Goal: Task Accomplishment & Management: Complete application form

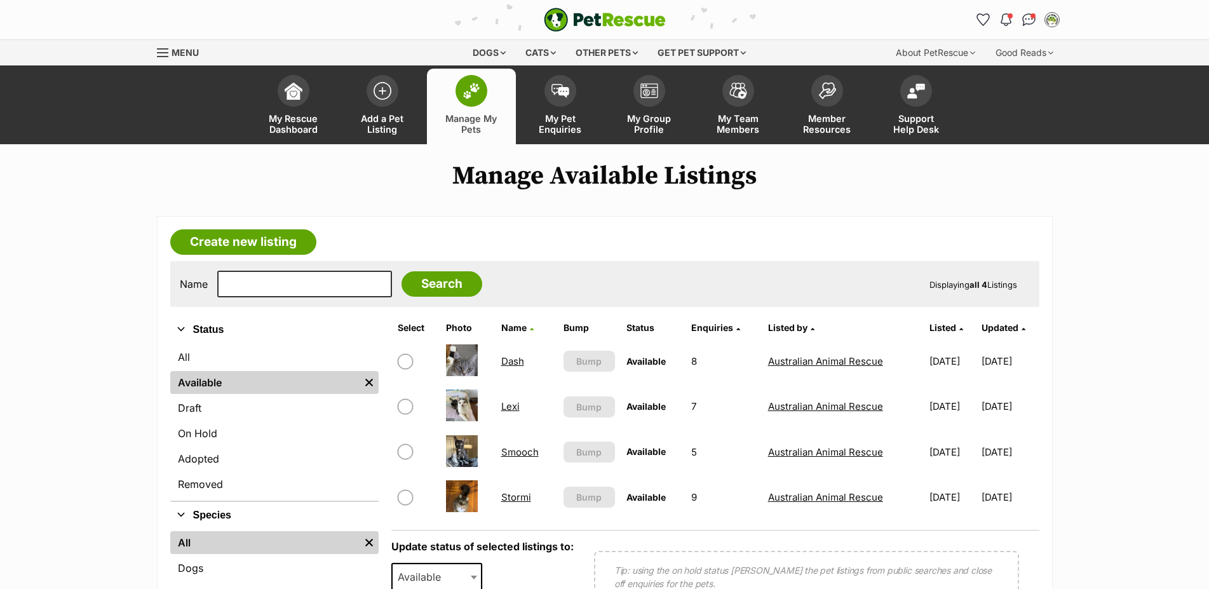
click at [603, 12] on img "PetRescue" at bounding box center [605, 20] width 122 height 24
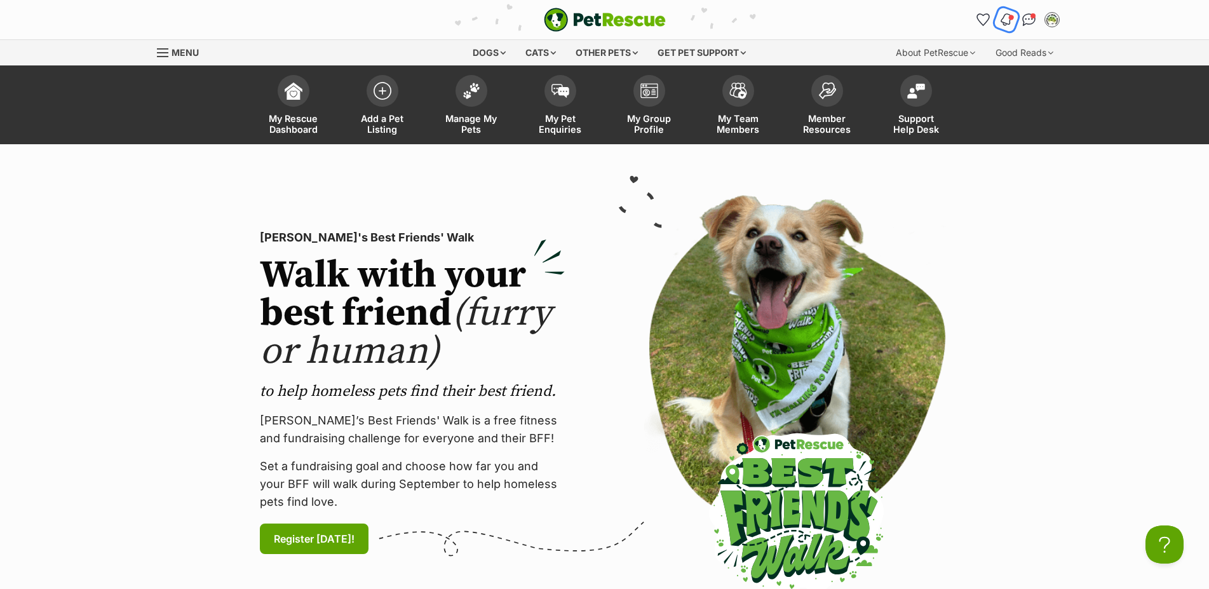
click at [1003, 25] on img "Notifications" at bounding box center [1006, 19] width 14 height 15
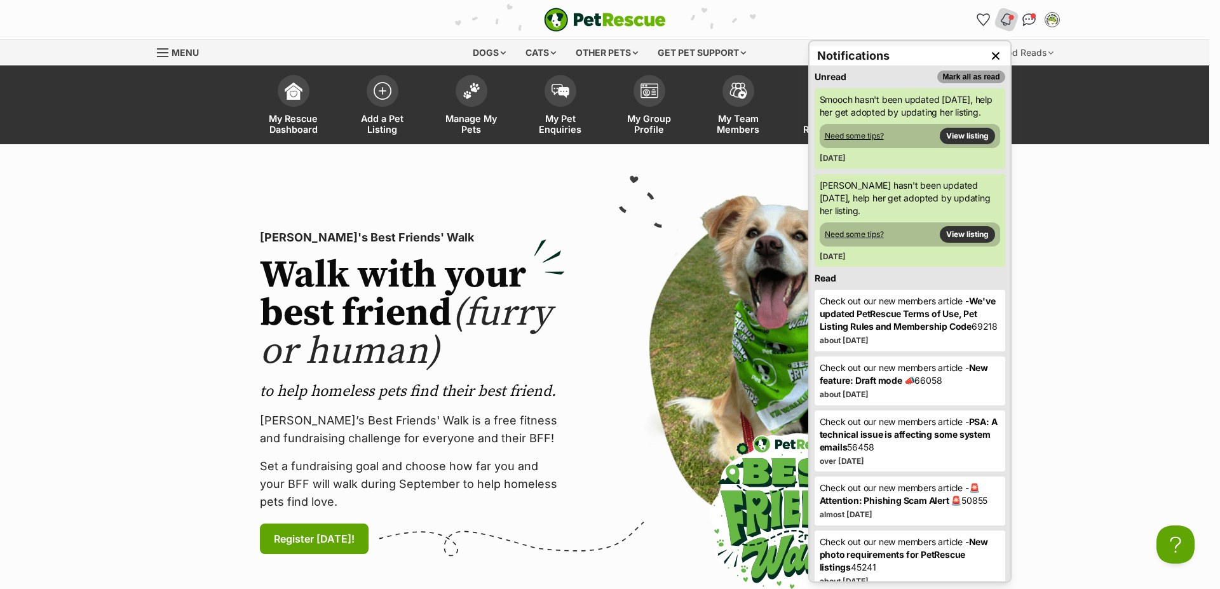
click at [960, 76] on button "Mark all as read" at bounding box center [970, 77] width 67 height 13
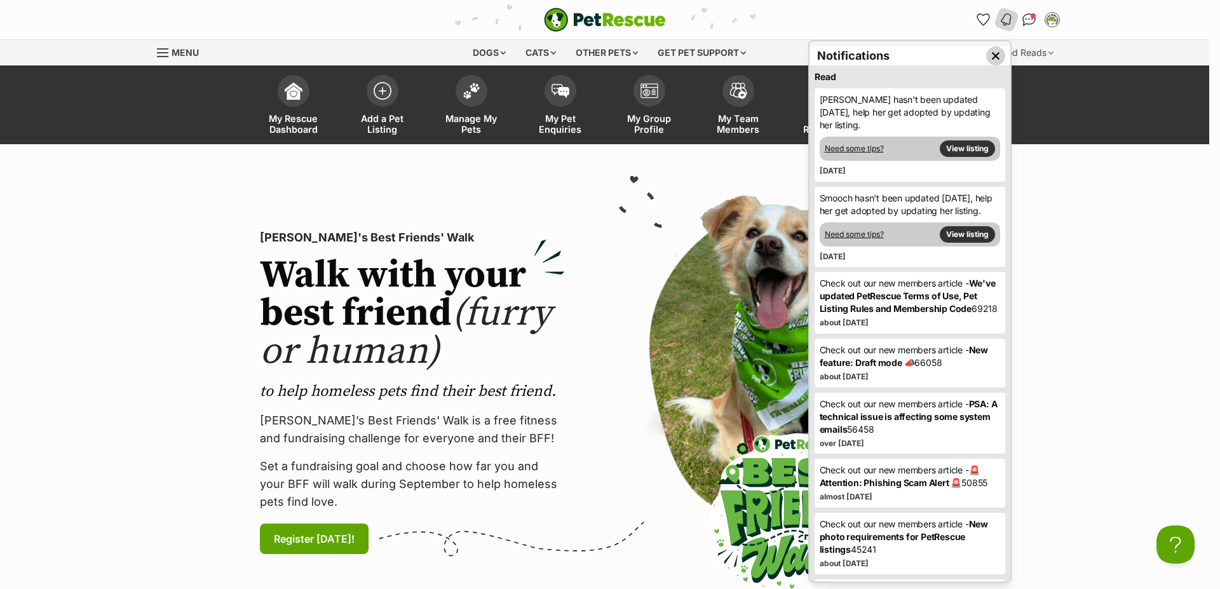
click at [989, 56] on img "Close dropdown" at bounding box center [996, 56] width 14 height 14
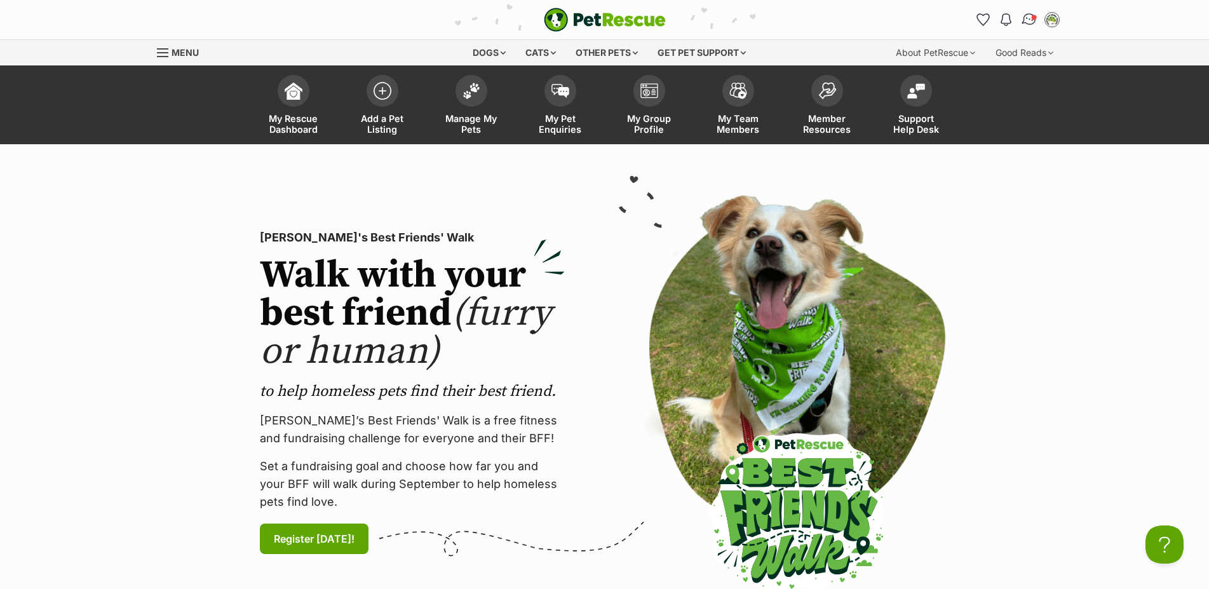
click at [1030, 22] on img "Conversations" at bounding box center [1028, 19] width 17 height 17
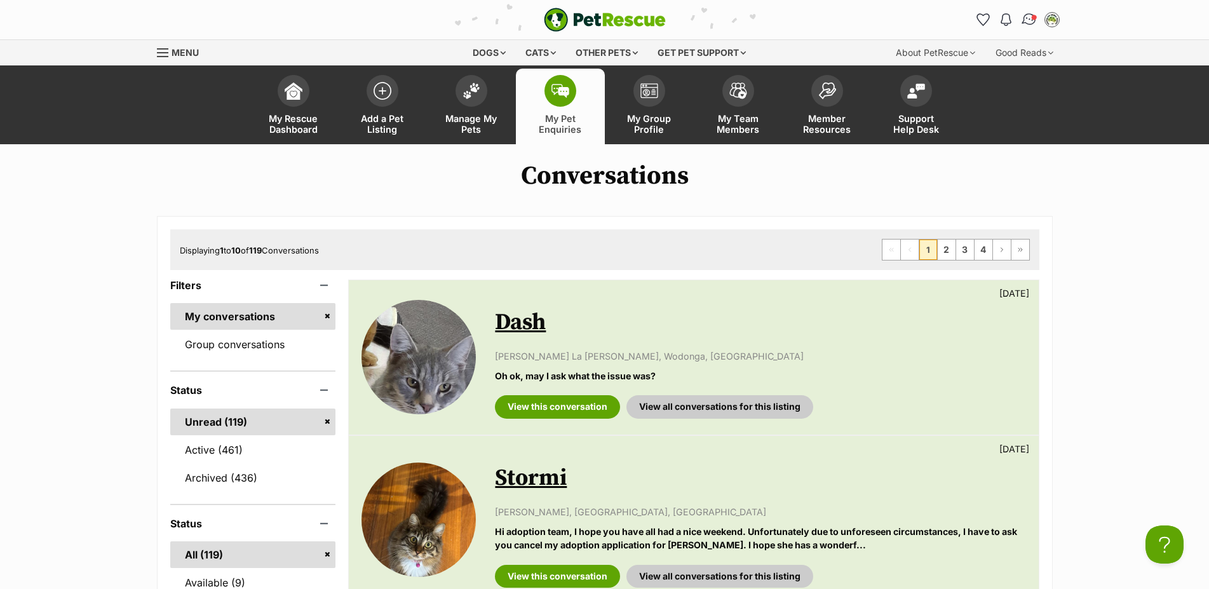
click at [1027, 18] on img "Conversations" at bounding box center [1028, 19] width 17 height 17
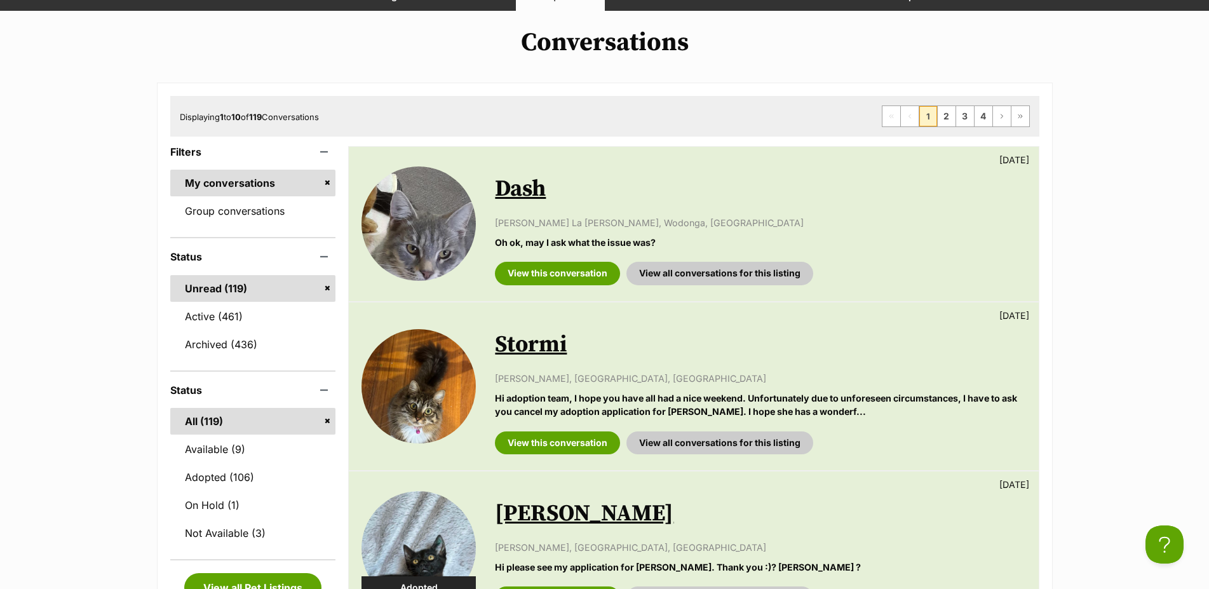
scroll to position [130, 0]
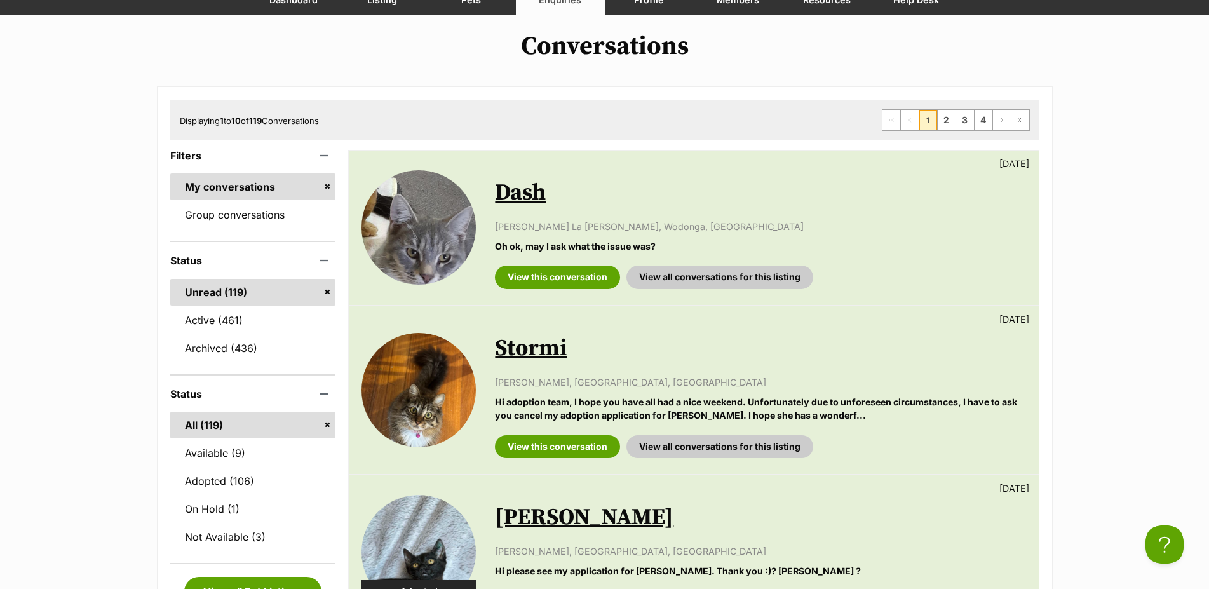
click at [302, 306] on link "Unread (119)" at bounding box center [253, 292] width 166 height 27
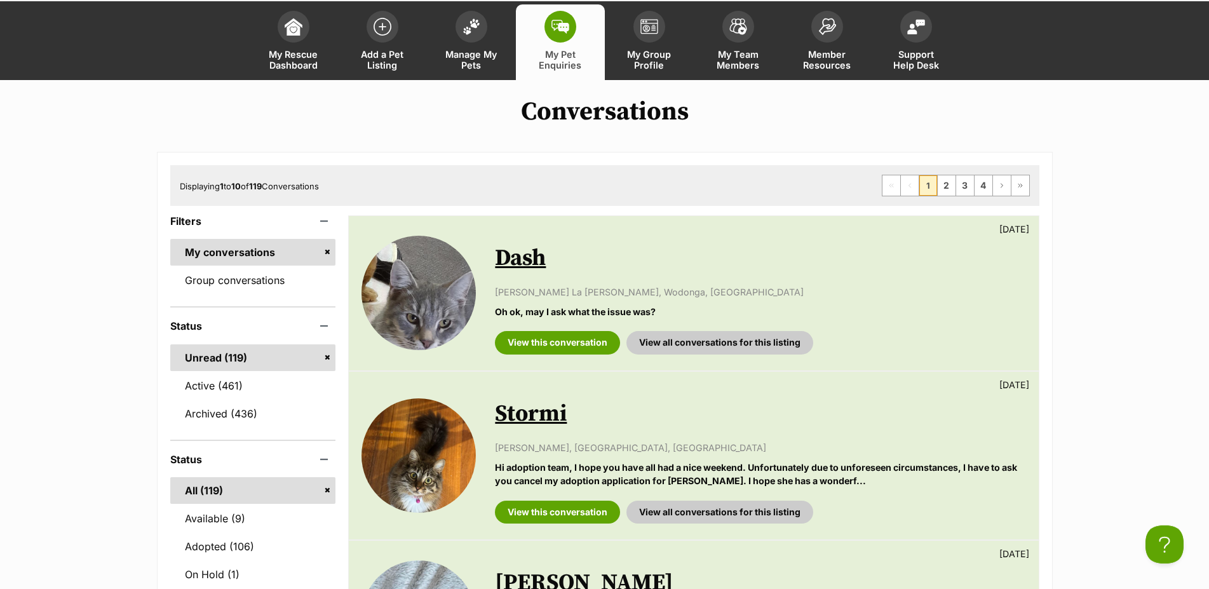
scroll to position [130, 0]
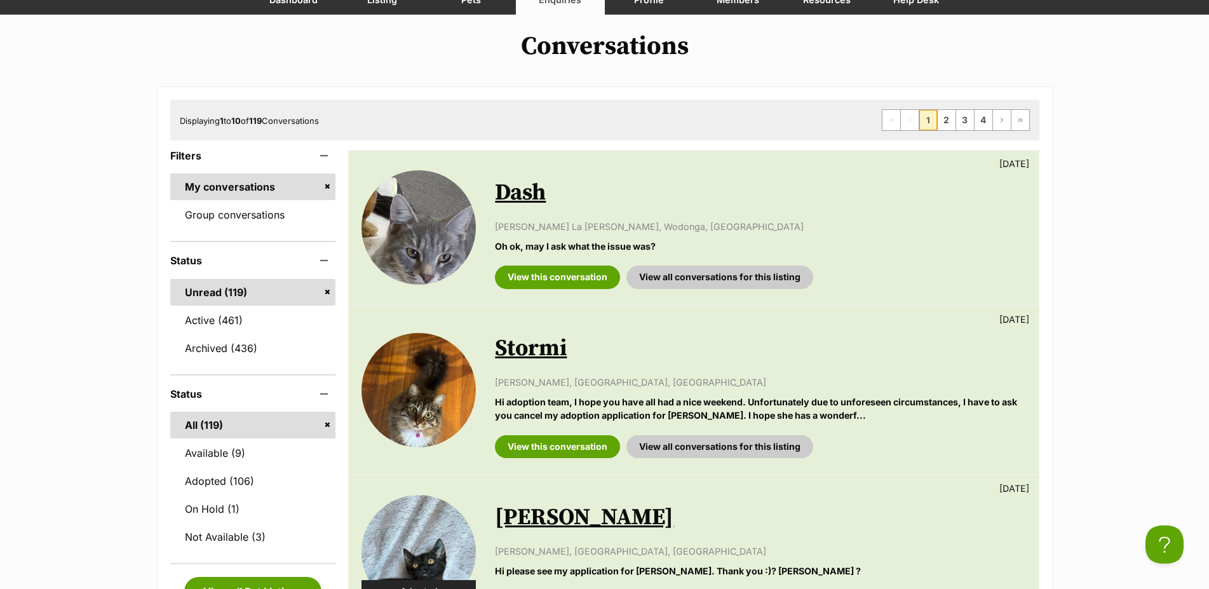
click at [328, 304] on link "Unread (119)" at bounding box center [253, 292] width 166 height 27
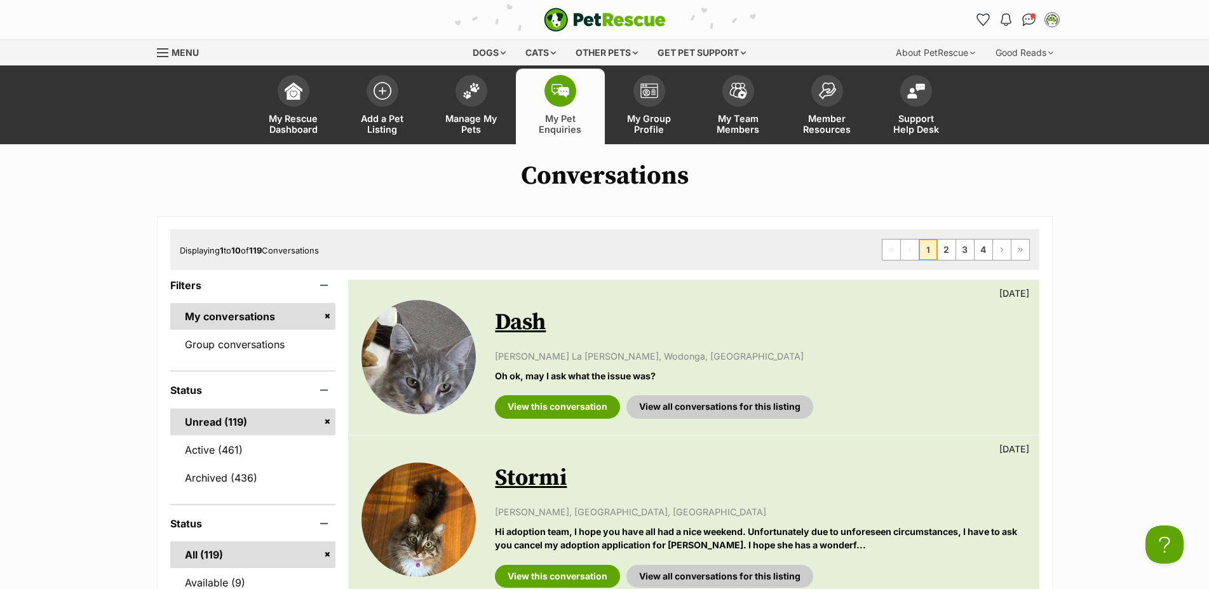
click at [159, 48] on div "Menu" at bounding box center [163, 53] width 13 height 10
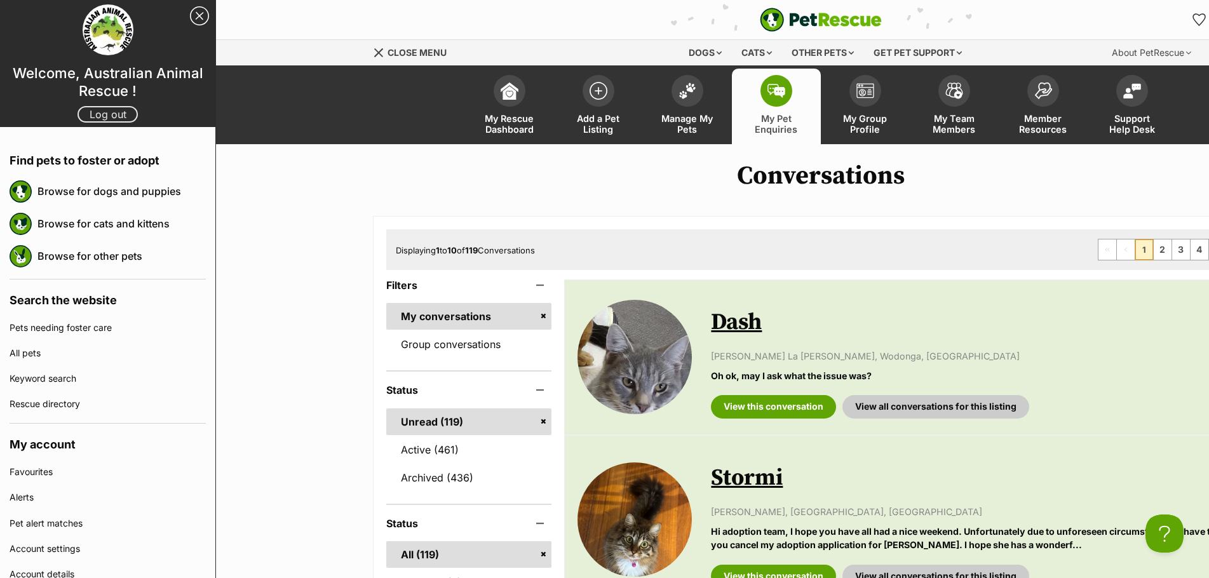
click at [107, 112] on link "Log out" at bounding box center [108, 114] width 60 height 17
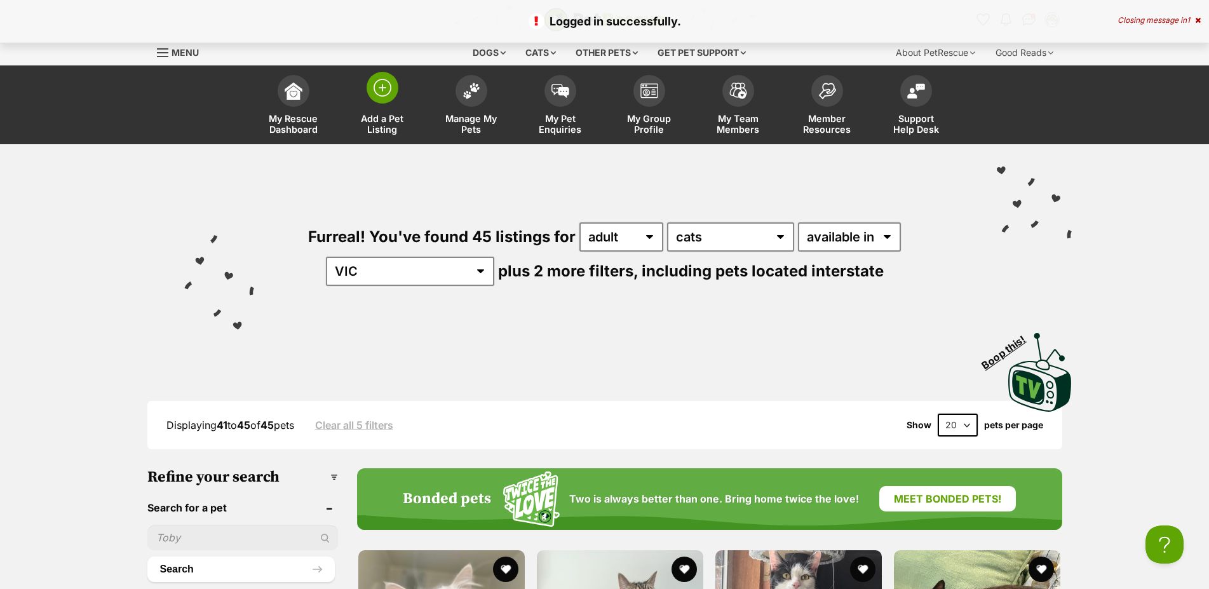
click at [382, 116] on span "Add a Pet Listing" at bounding box center [382, 124] width 57 height 22
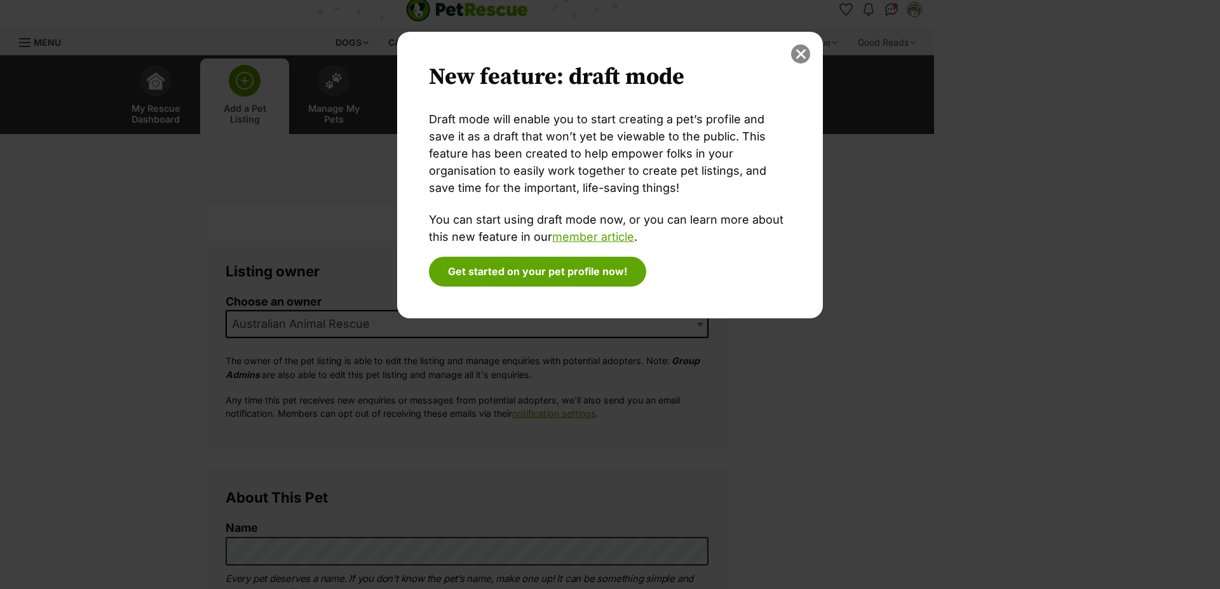
click at [800, 54] on button "close" at bounding box center [800, 53] width 19 height 19
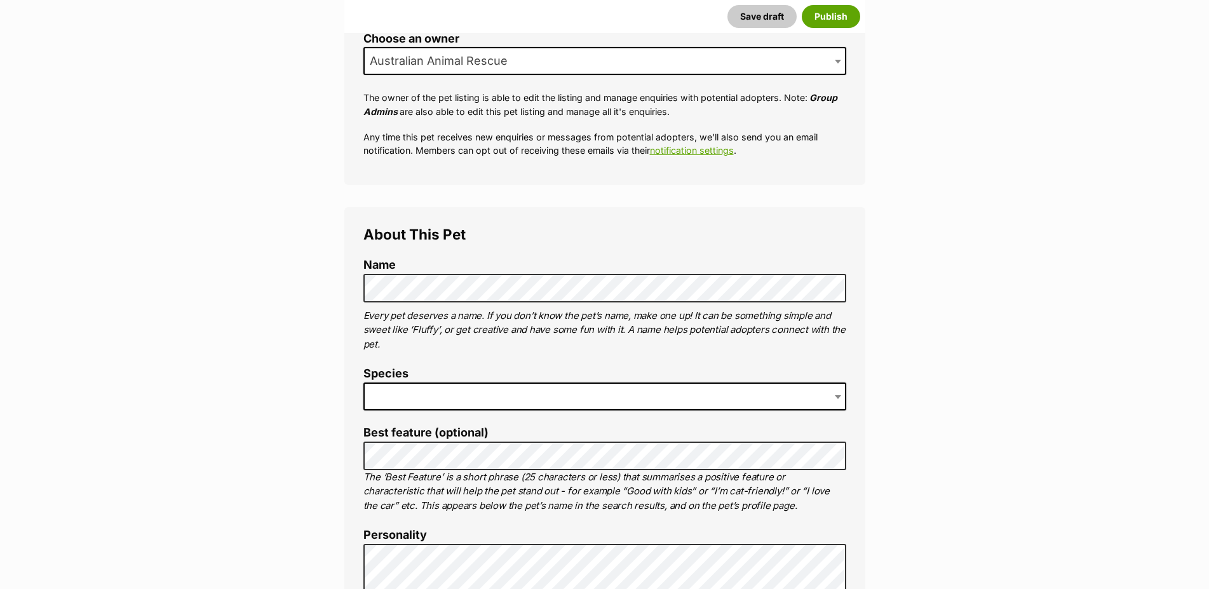
scroll to position [334, 0]
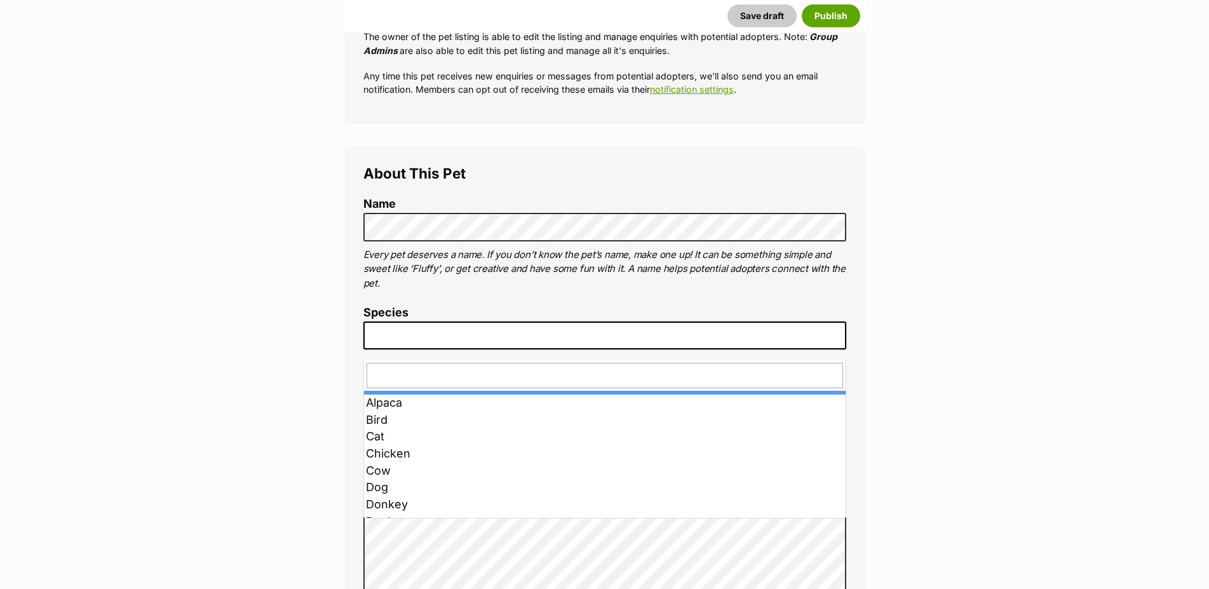
click at [833, 346] on span at bounding box center [839, 335] width 13 height 28
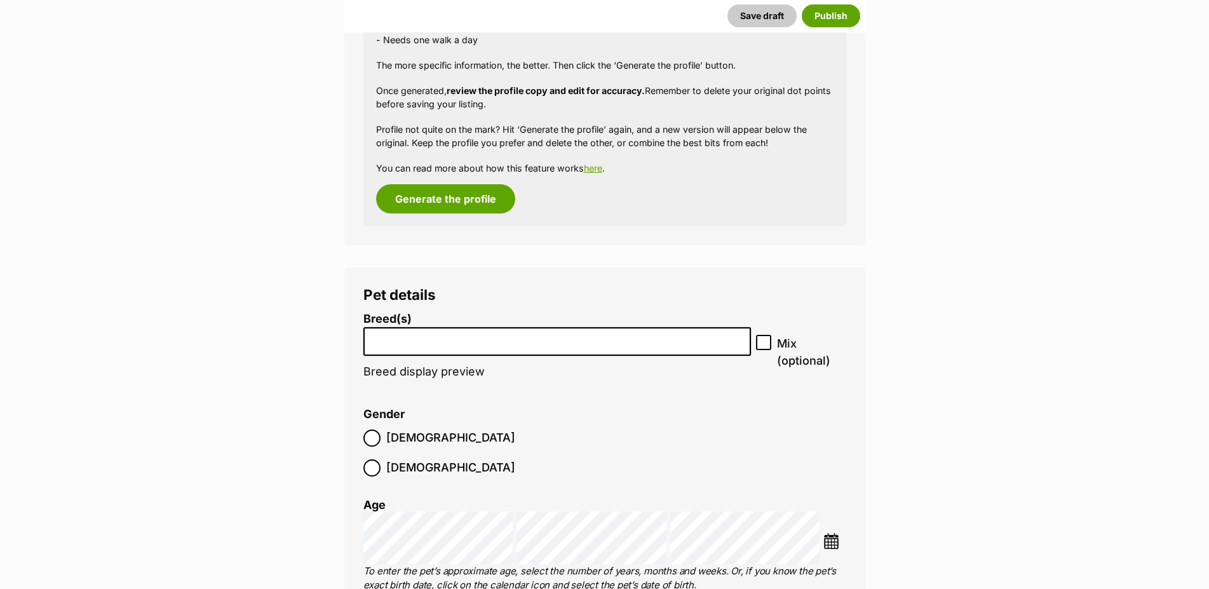
scroll to position [1316, 0]
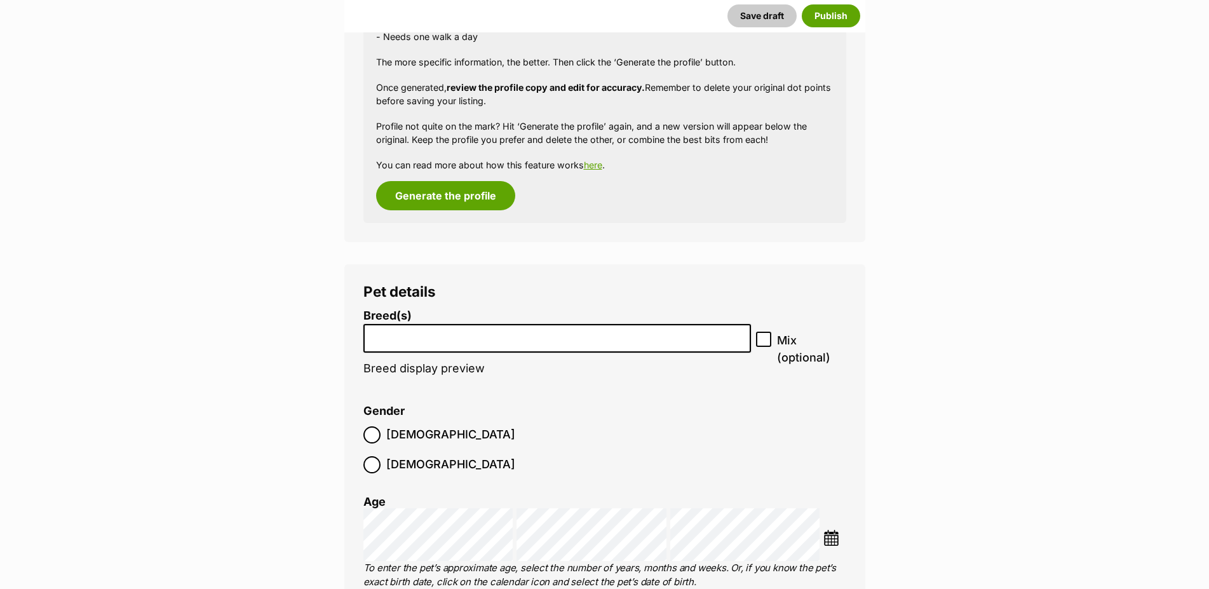
click at [569, 342] on input "search" at bounding box center [557, 334] width 379 height 13
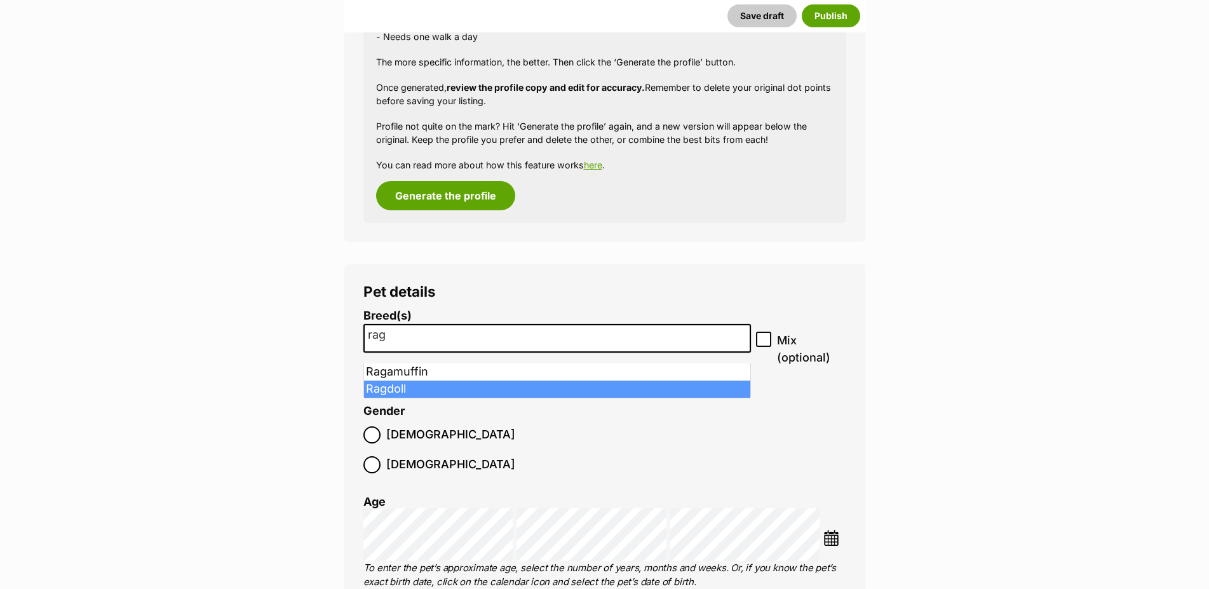
type input "rag"
select select "263"
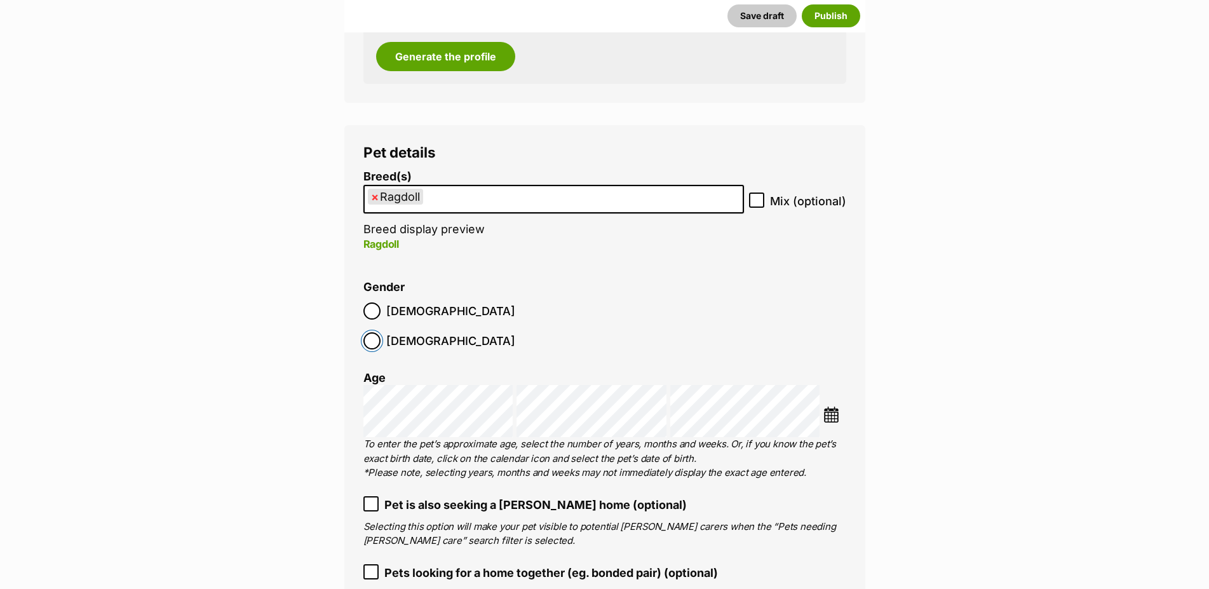
scroll to position [1510, 0]
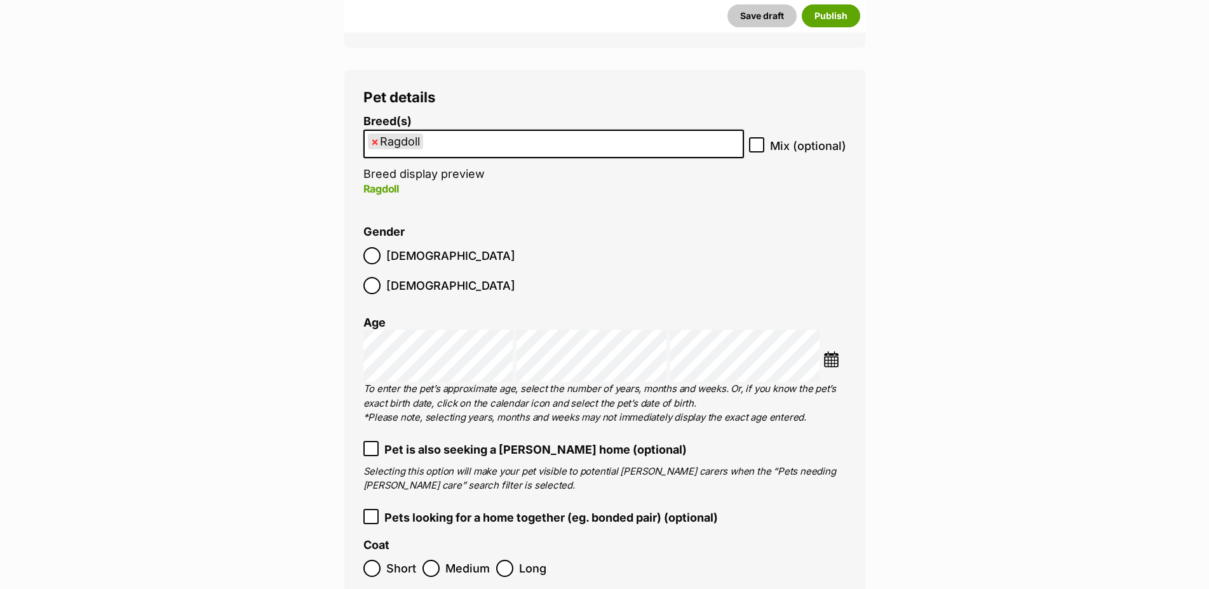
click at [837, 351] on img at bounding box center [831, 359] width 16 height 16
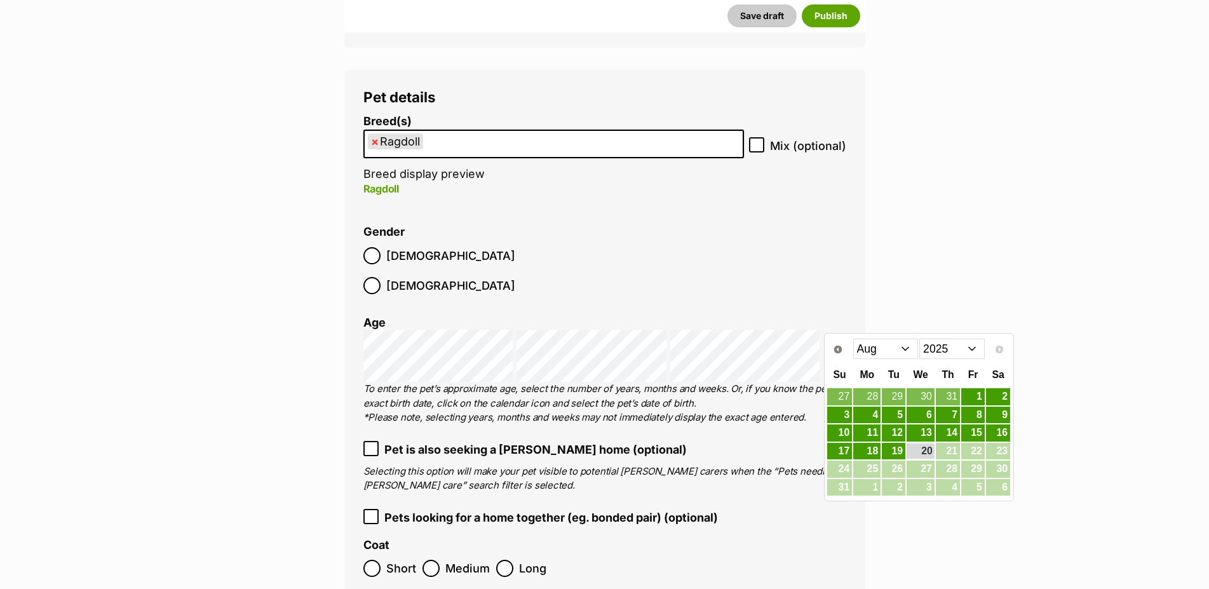
click at [919, 339] on select "2015 2016 2017 2018 2019 2020 2021 2022 2023 2024 2025" at bounding box center [951, 349] width 65 height 20
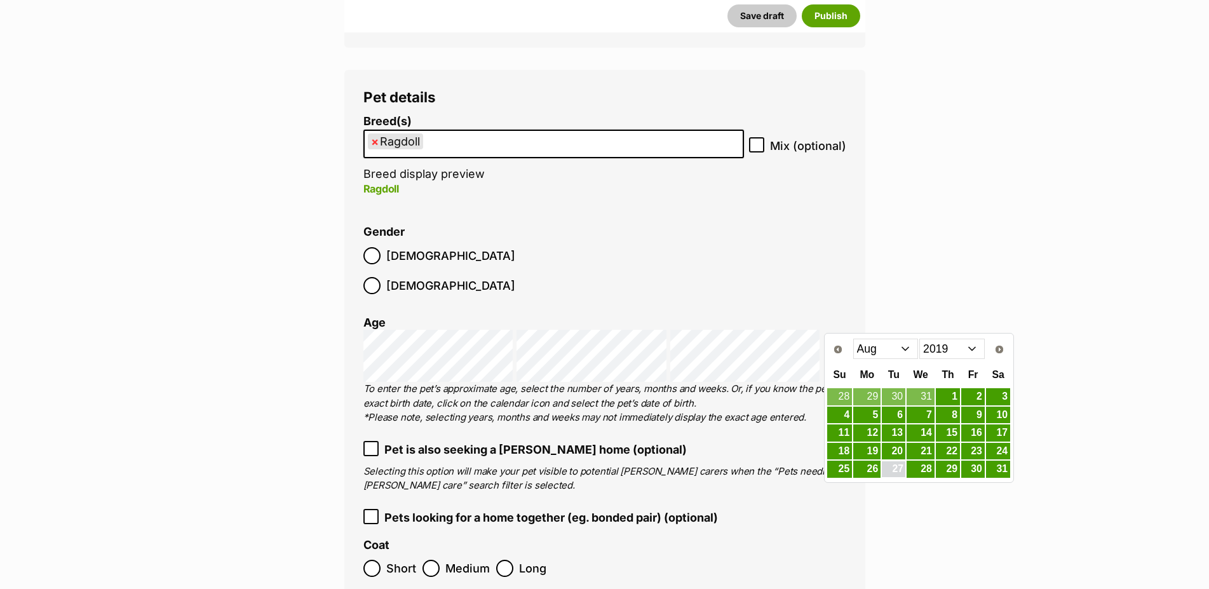
click at [894, 473] on link "27" at bounding box center [894, 469] width 24 height 16
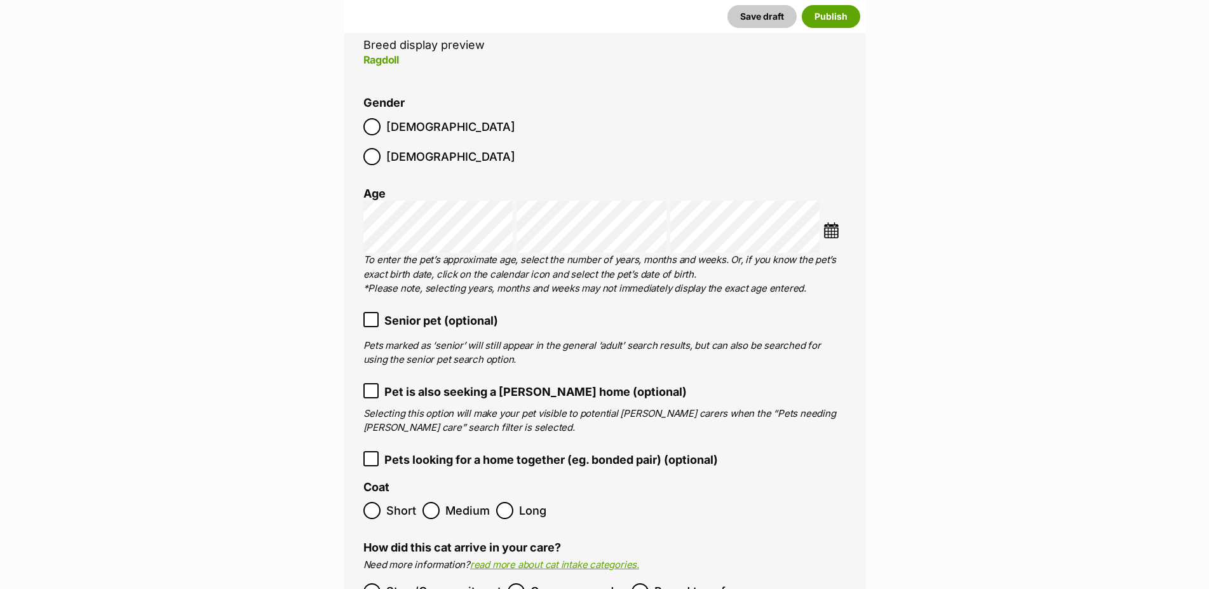
scroll to position [1640, 0]
click at [369, 386] on icon at bounding box center [371, 390] width 9 height 9
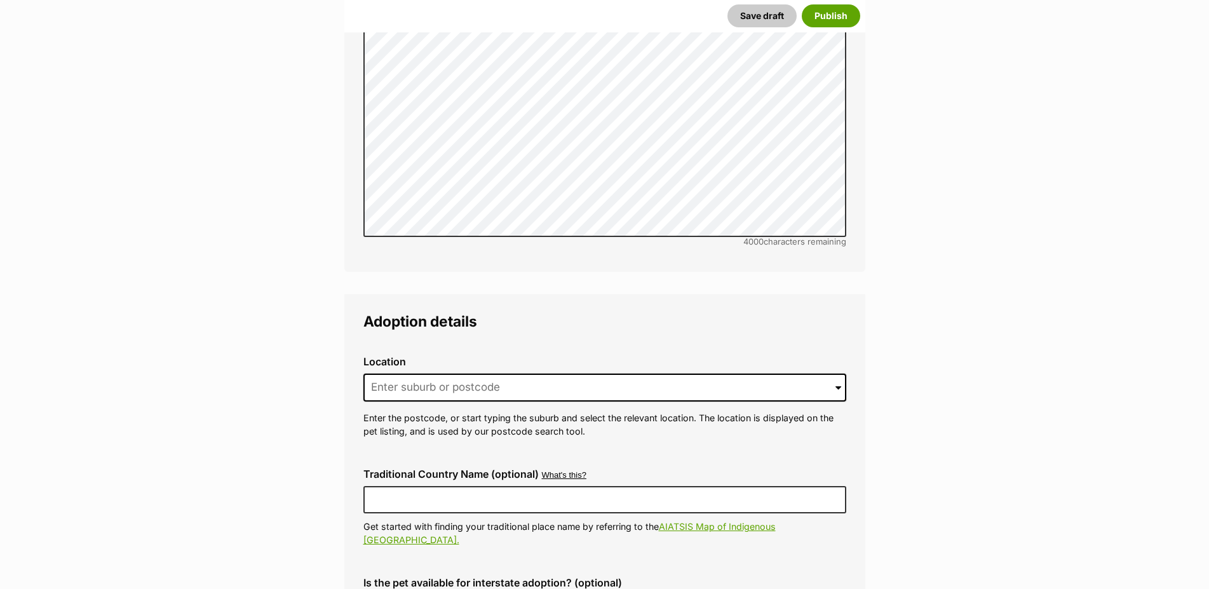
scroll to position [2936, 0]
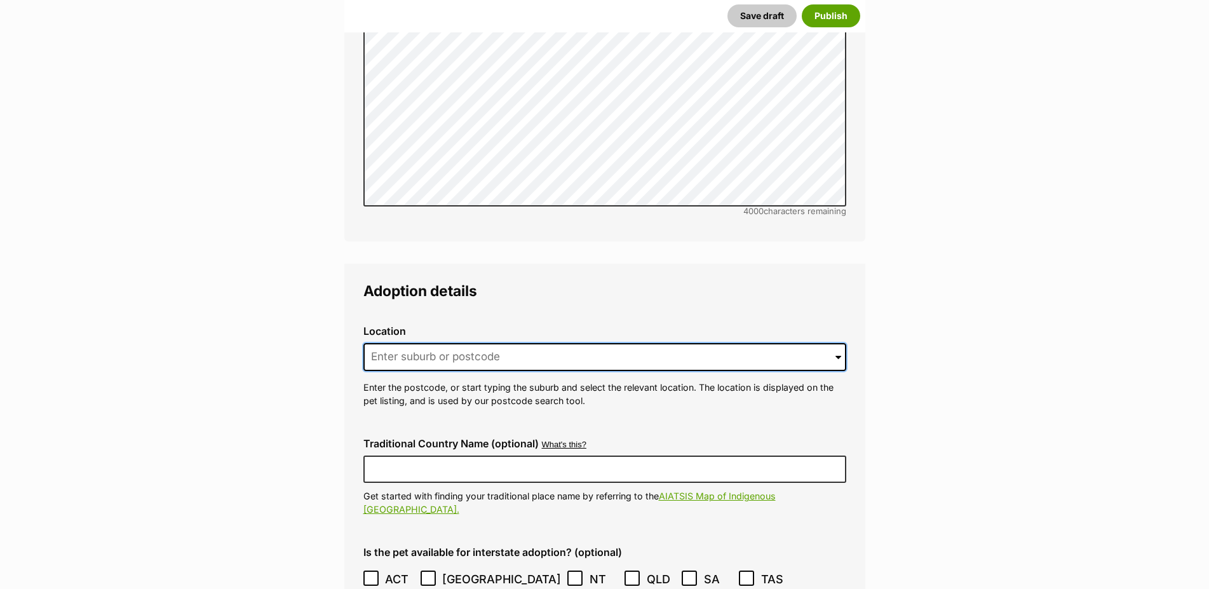
click at [577, 343] on input at bounding box center [604, 357] width 483 height 28
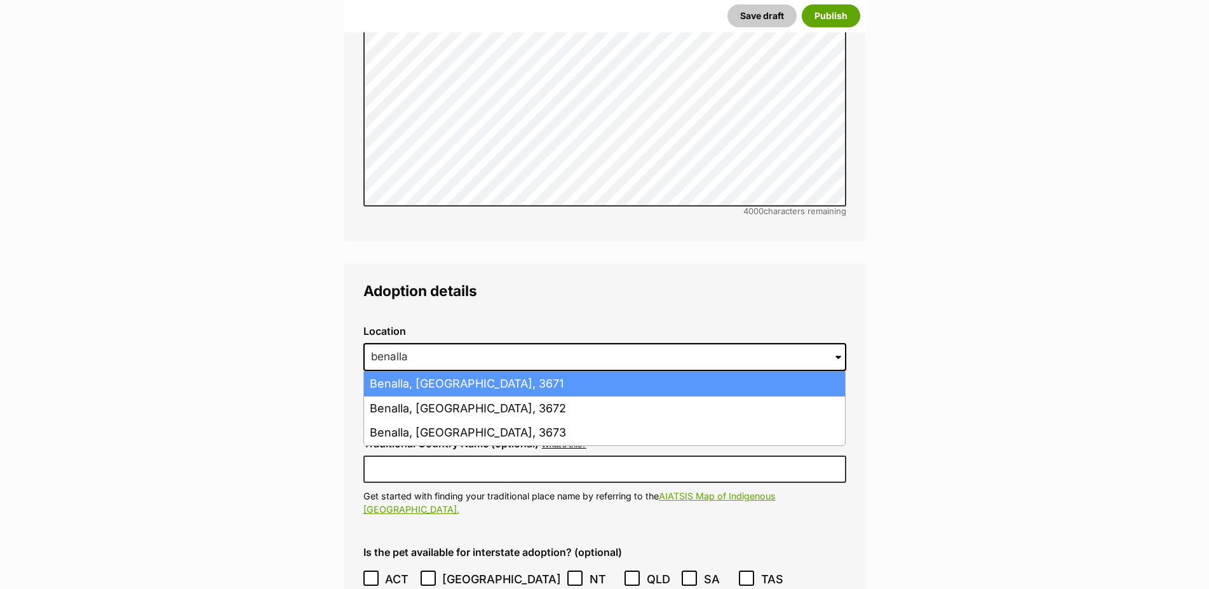
click at [543, 372] on li "Benalla, Victoria, 3671" at bounding box center [604, 384] width 481 height 25
type input "Benalla, Victoria, 3671"
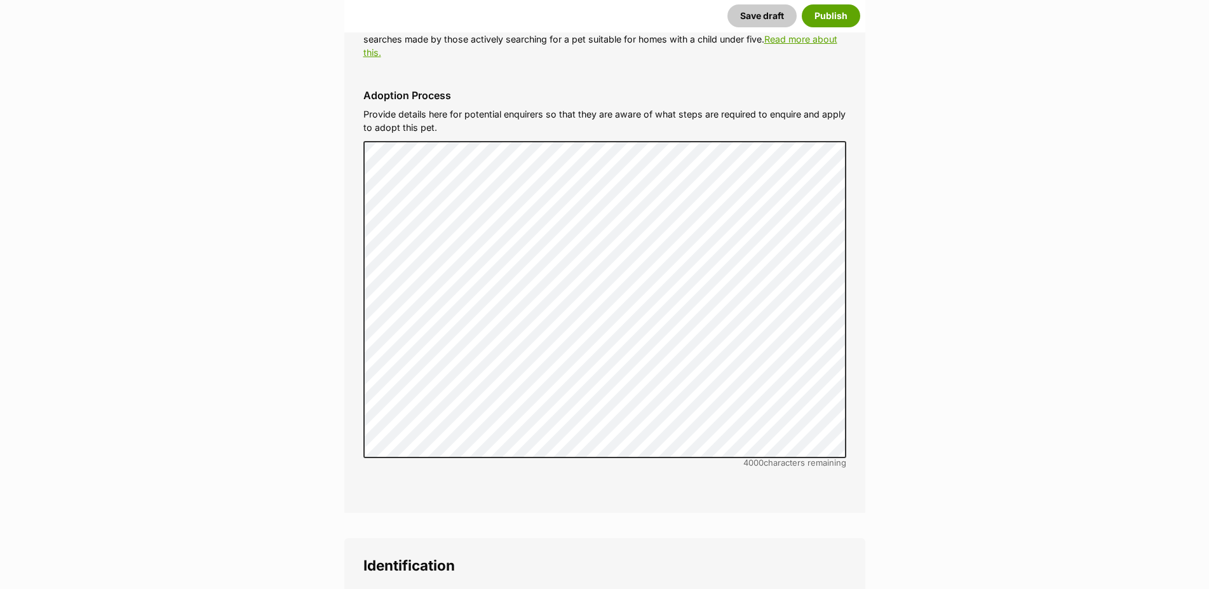
scroll to position [3972, 0]
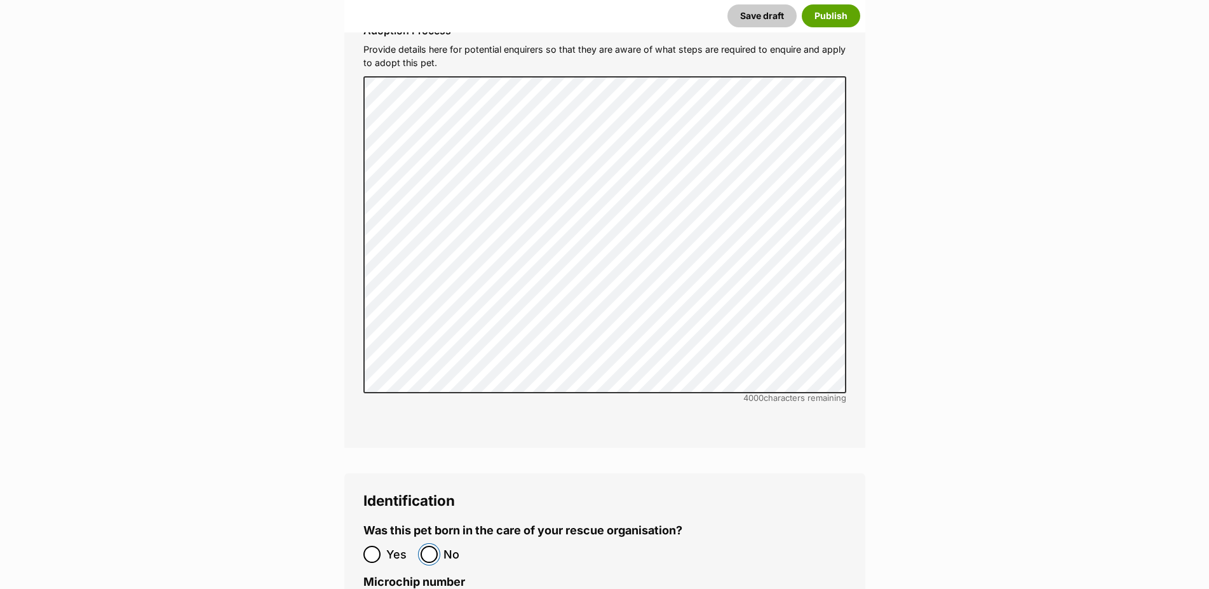
click at [435, 546] on input "No" at bounding box center [429, 554] width 17 height 17
radio input "true"
paste input "956000011211522"
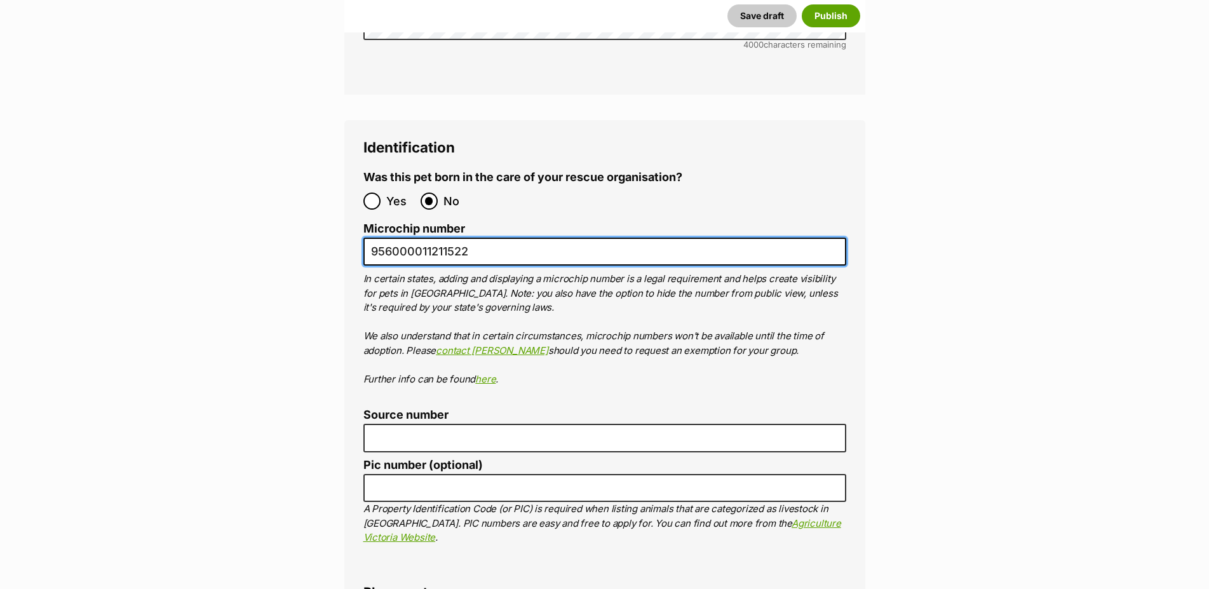
scroll to position [4361, 0]
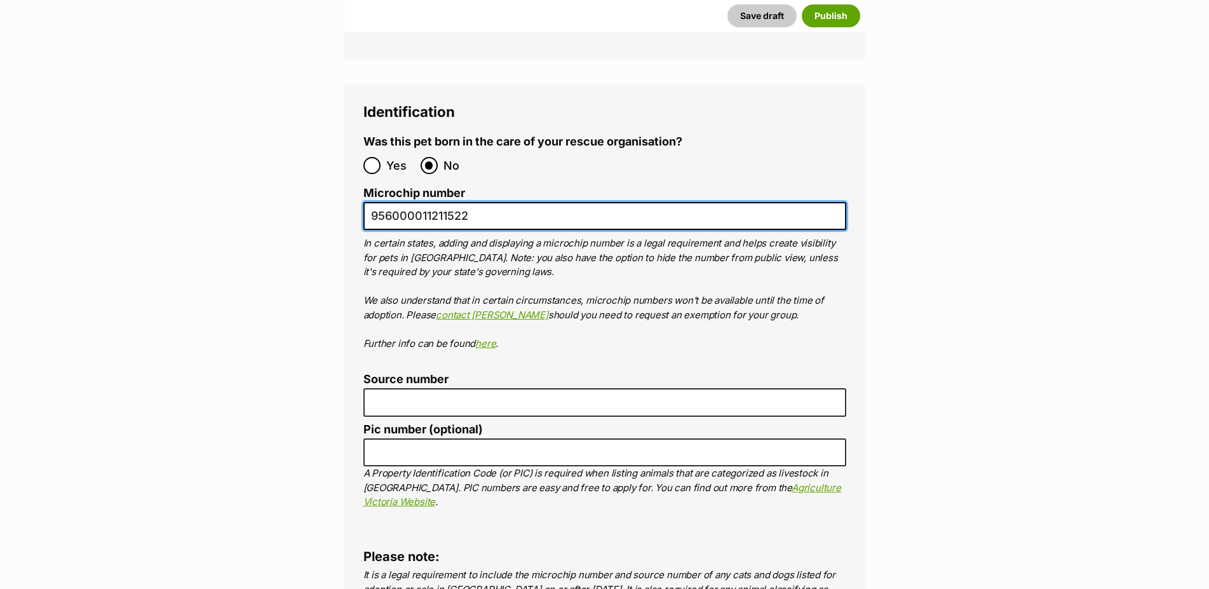
type input "956000011211522"
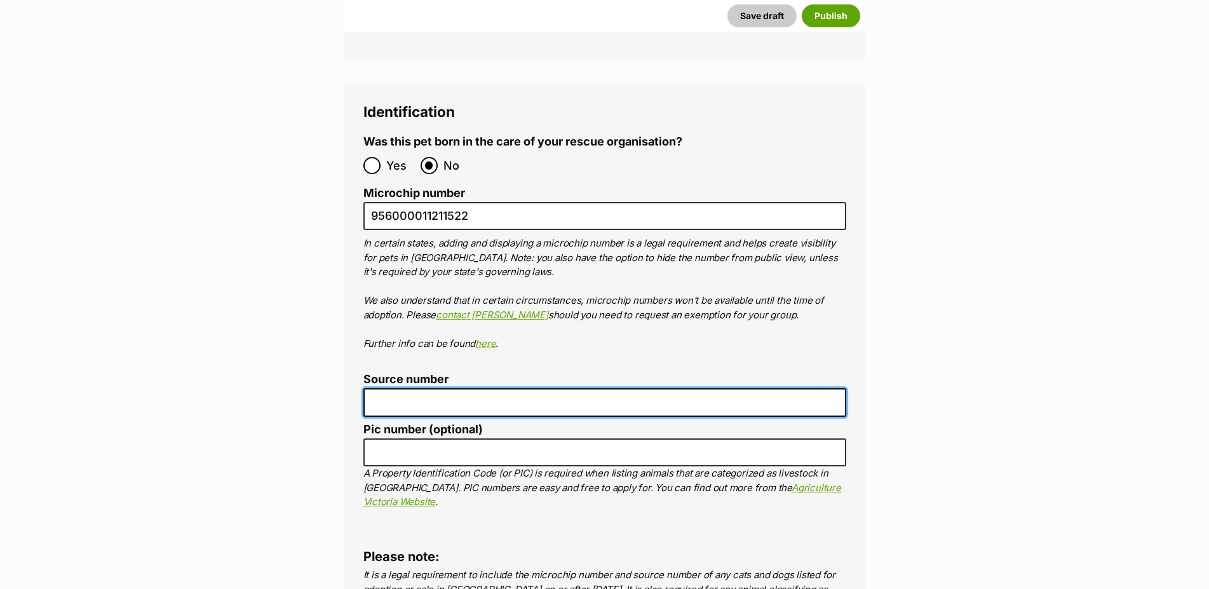
click at [441, 388] on input "Source number" at bounding box center [604, 402] width 483 height 29
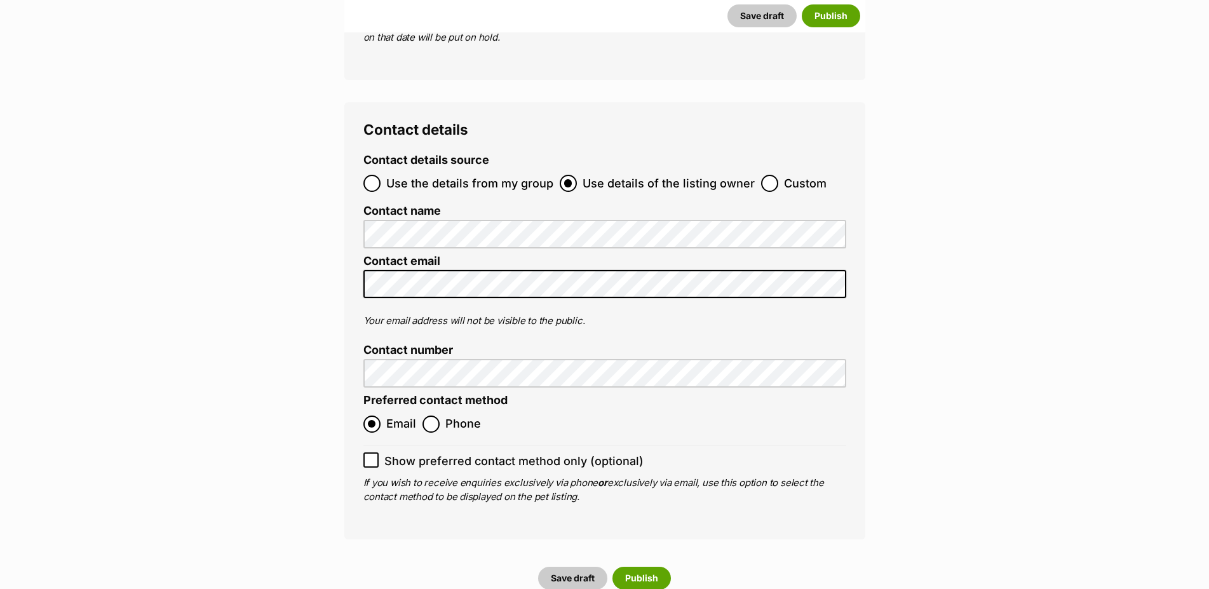
scroll to position [5009, 0]
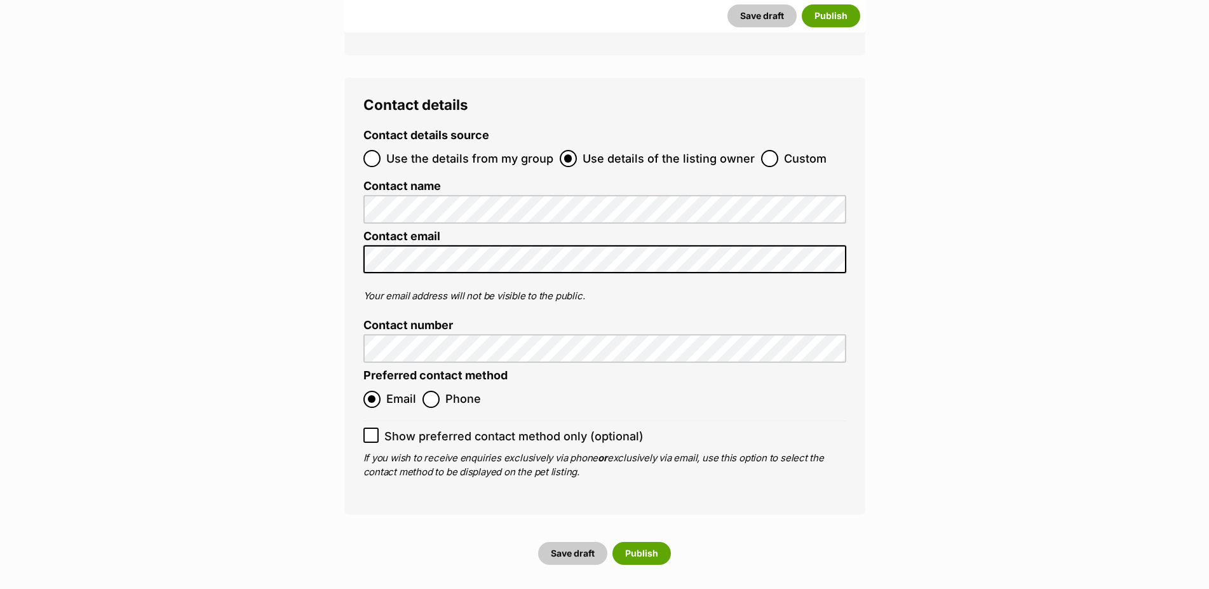
type input "RE147997"
click at [370, 431] on icon at bounding box center [371, 435] width 9 height 9
click at [370, 428] on input "Show preferred contact method only (optional)" at bounding box center [370, 435] width 15 height 15
checkbox input "true"
click at [647, 542] on button "Publish" at bounding box center [641, 553] width 58 height 23
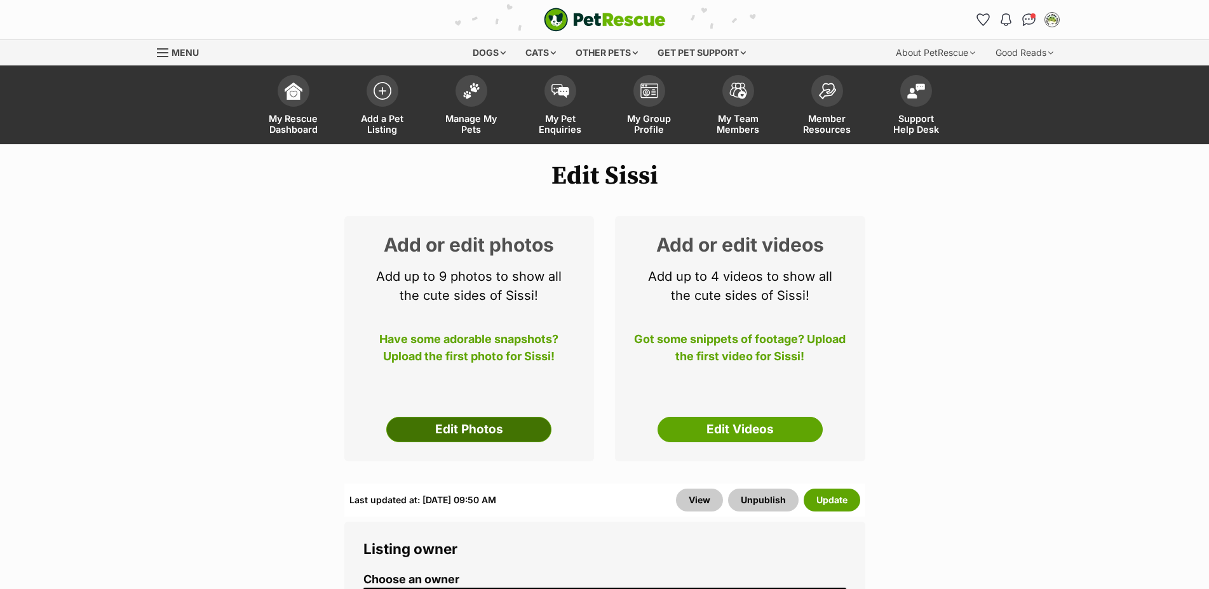
click at [490, 440] on link "Edit Photos" at bounding box center [468, 429] width 165 height 25
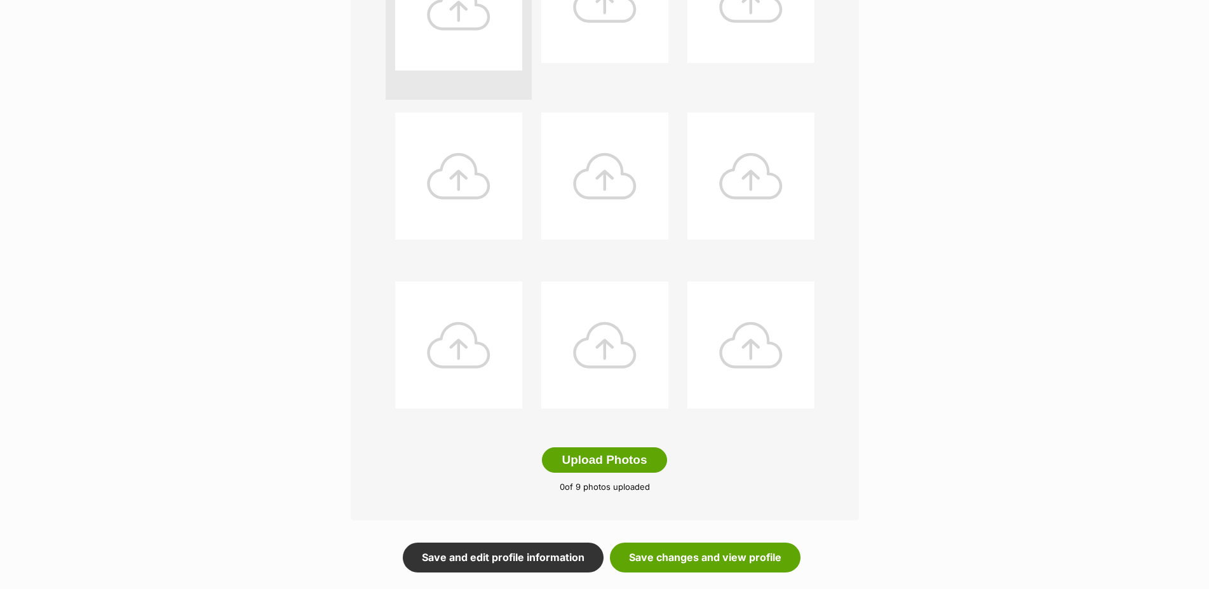
scroll to position [583, 0]
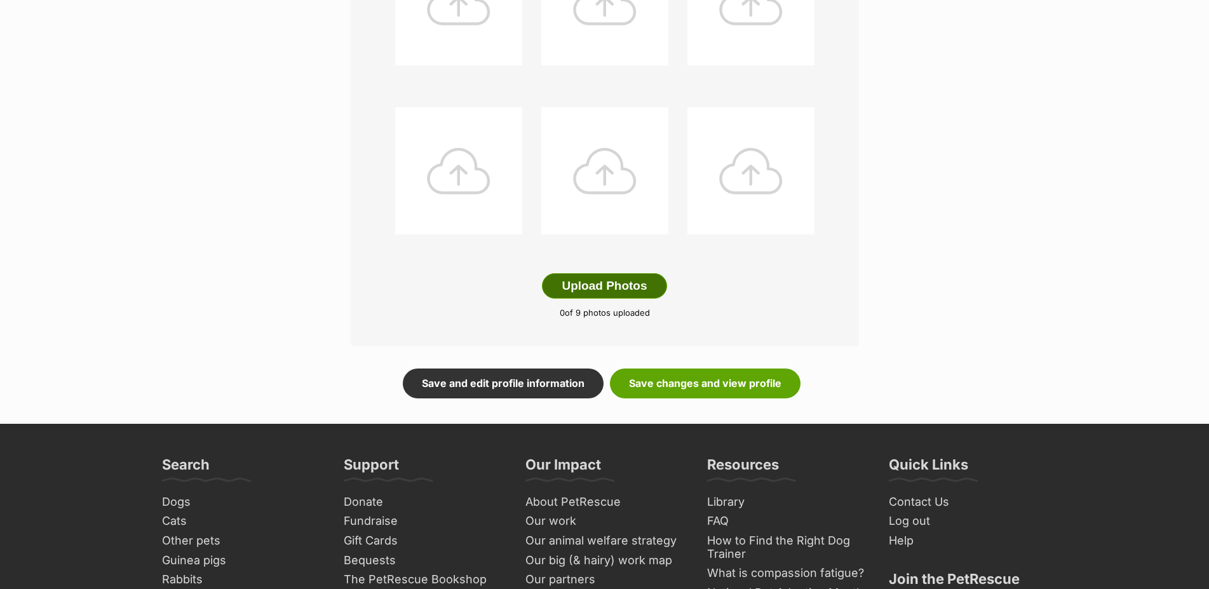
click at [612, 299] on button "Upload Photos" at bounding box center [604, 285] width 125 height 25
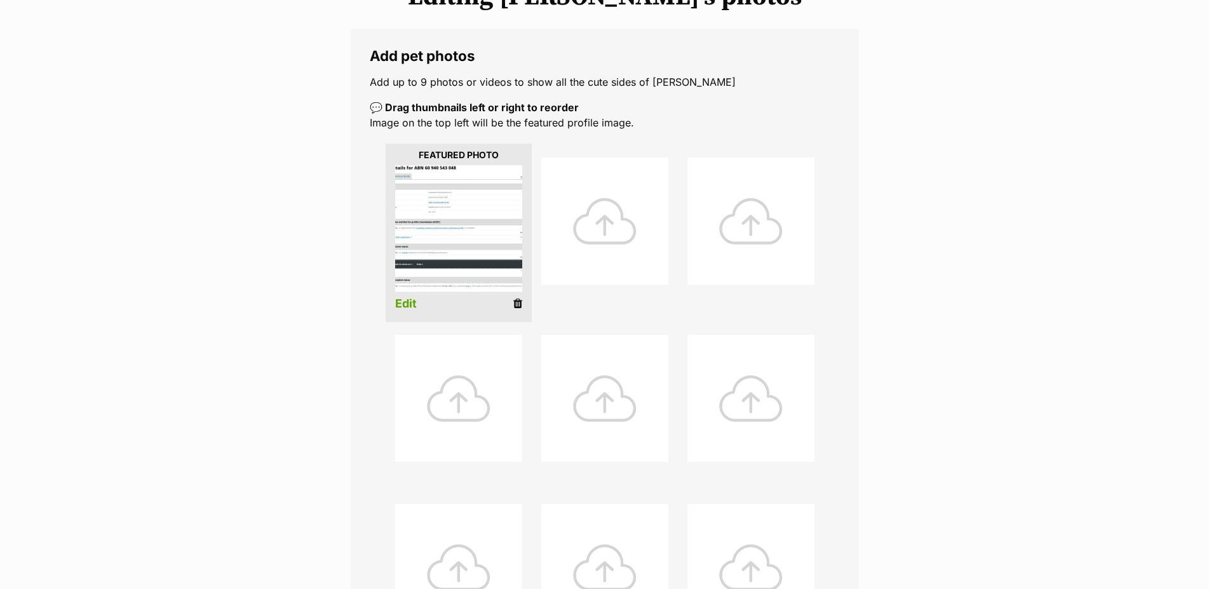
scroll to position [179, 0]
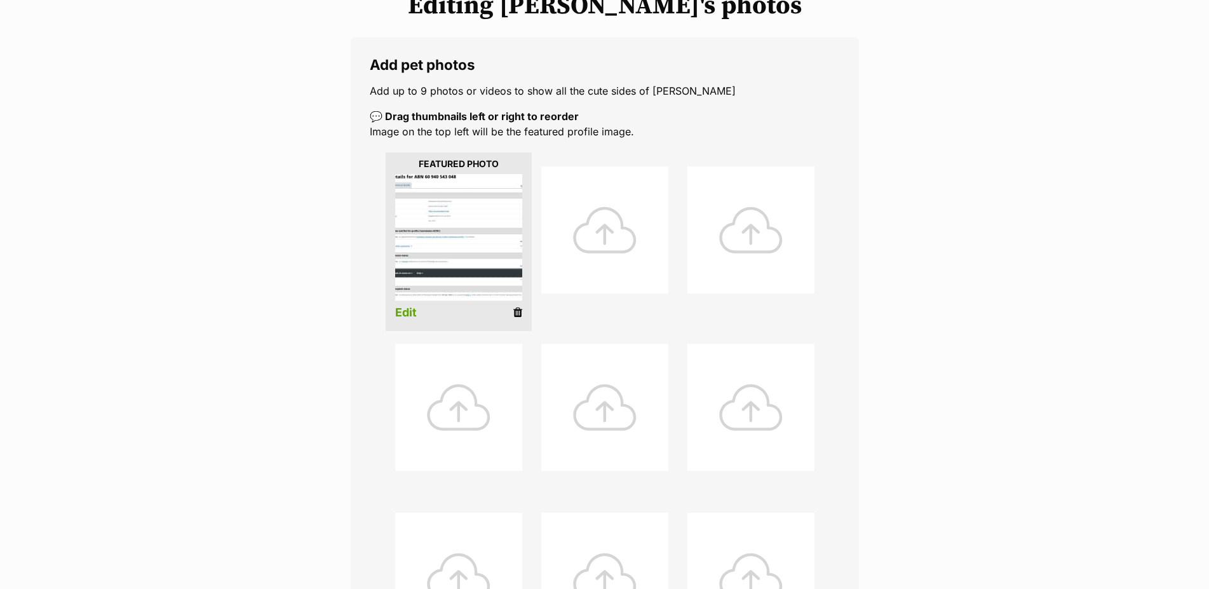
click at [520, 318] on icon at bounding box center [517, 312] width 9 height 11
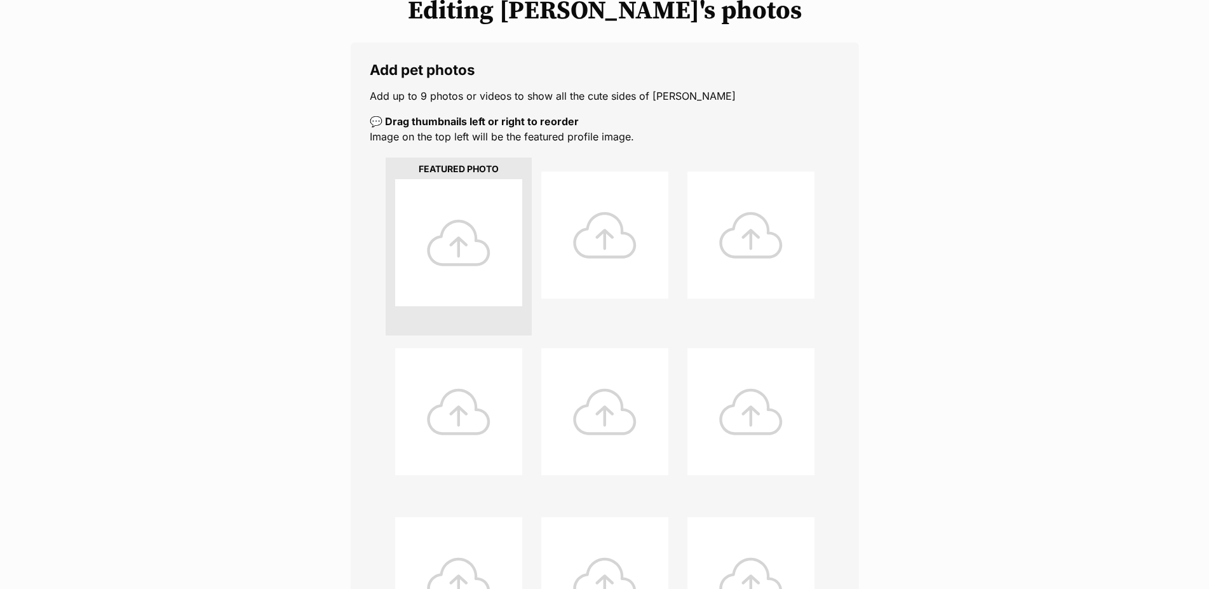
scroll to position [454, 0]
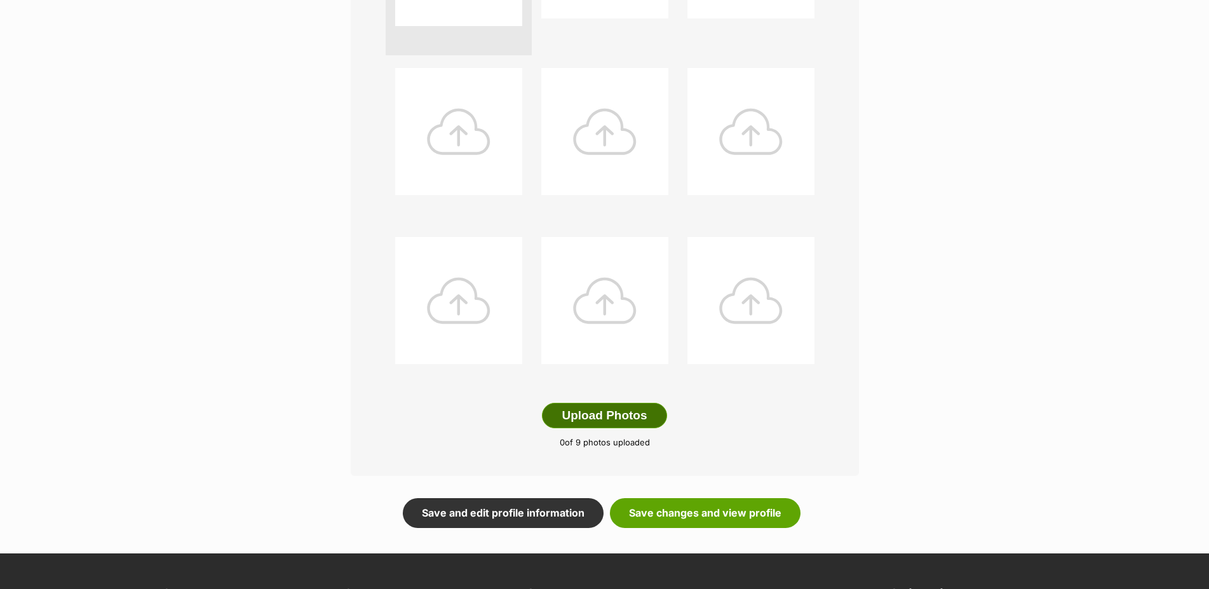
click at [600, 426] on button "Upload Photos" at bounding box center [604, 415] width 125 height 25
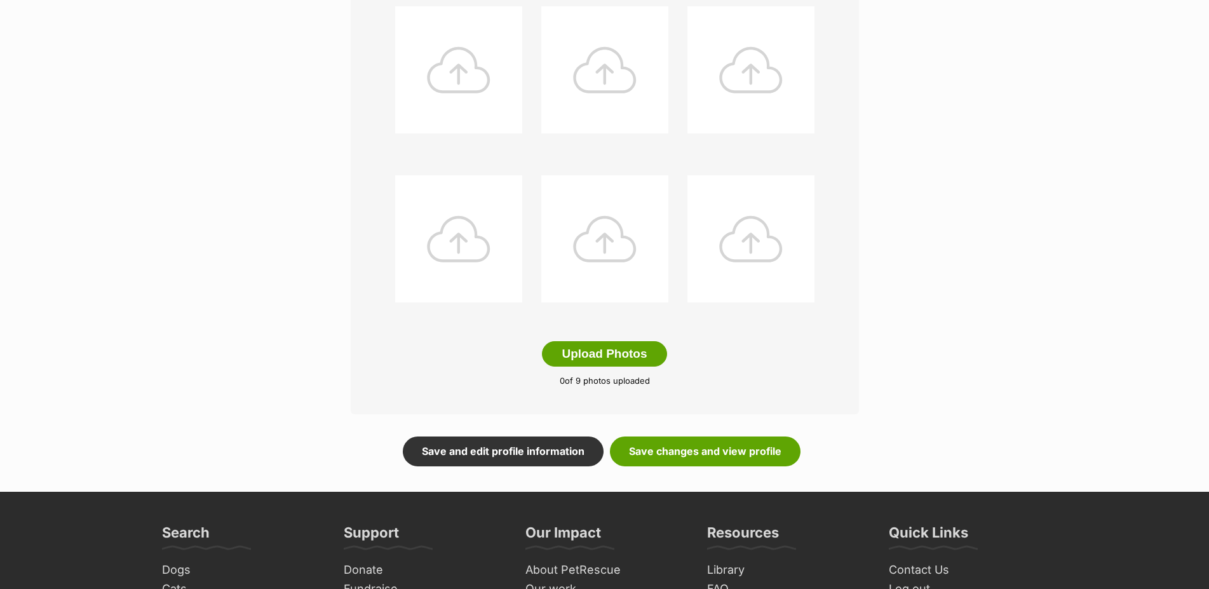
scroll to position [583, 0]
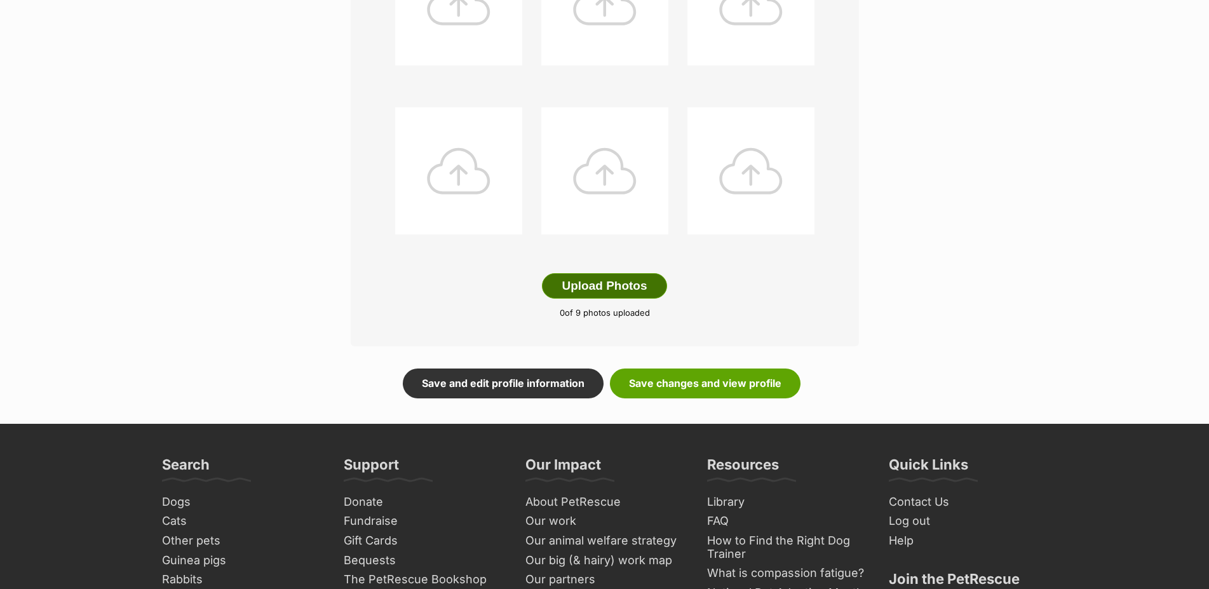
click at [609, 299] on button "Upload Photos" at bounding box center [604, 285] width 125 height 25
click at [596, 297] on button "Upload Photos" at bounding box center [604, 286] width 125 height 25
click at [596, 299] on button "Upload Photos" at bounding box center [604, 286] width 125 height 25
click at [637, 299] on button "Upload Photos" at bounding box center [604, 286] width 125 height 25
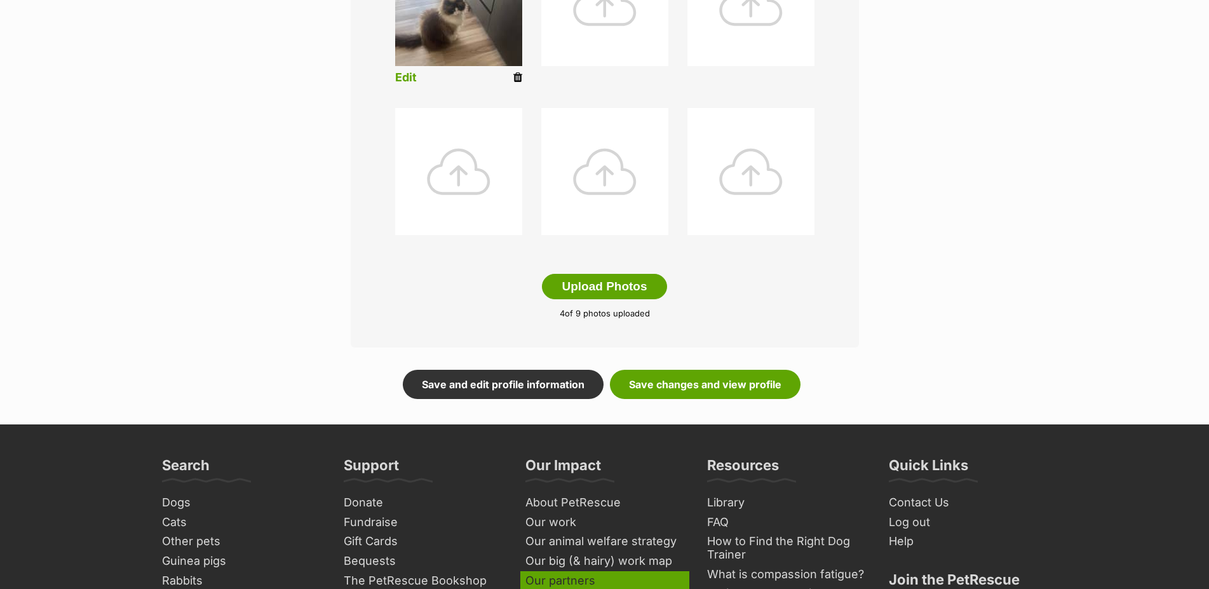
scroll to position [584, 0]
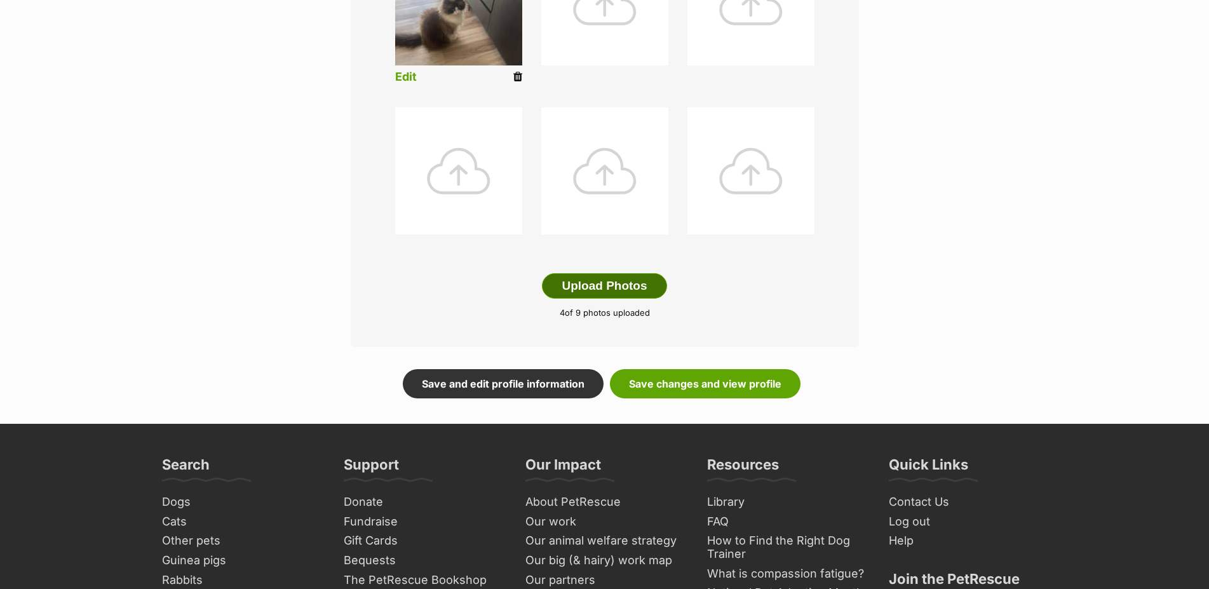
click at [637, 289] on button "Upload Photos" at bounding box center [604, 285] width 125 height 25
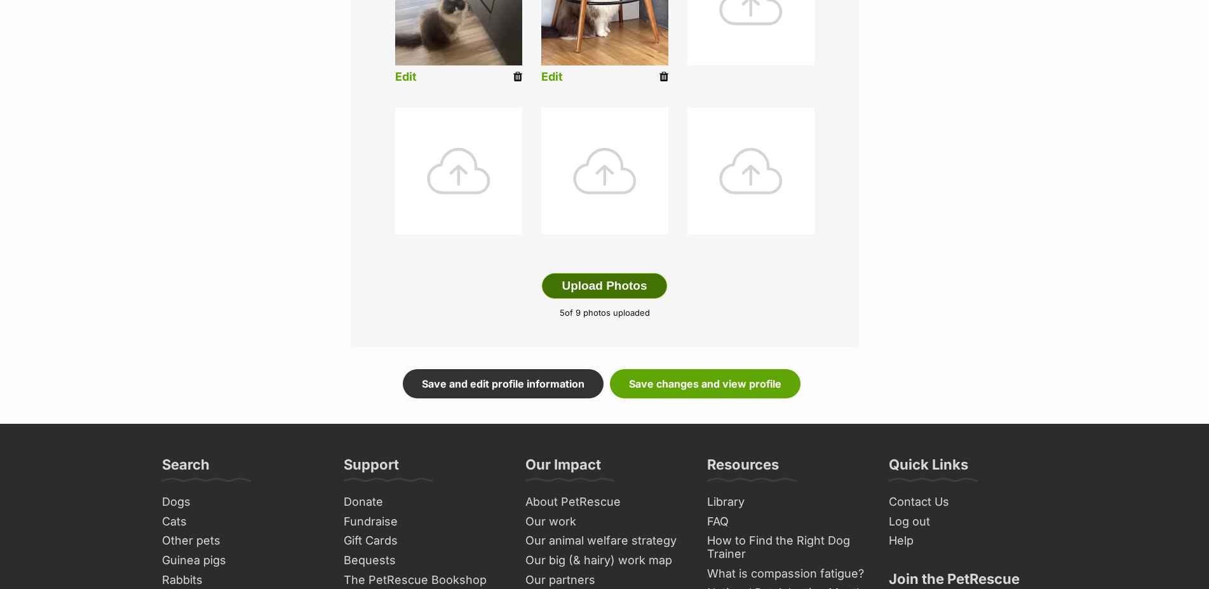
click at [577, 297] on button "Upload Photos" at bounding box center [604, 285] width 125 height 25
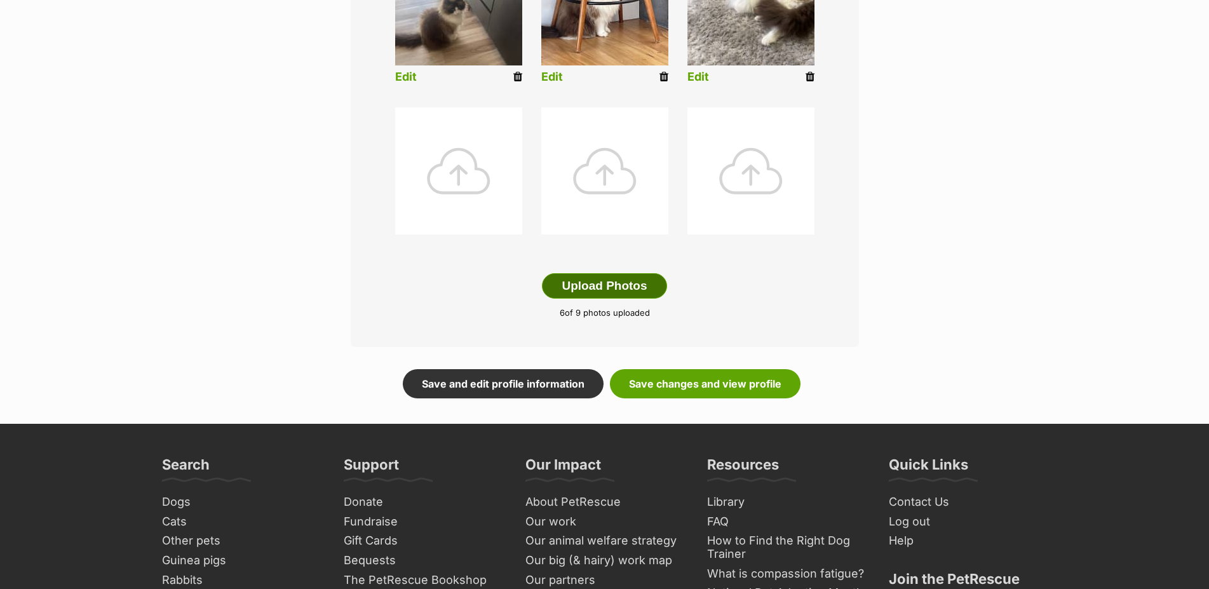
click at [616, 299] on button "Upload Photos" at bounding box center [604, 285] width 125 height 25
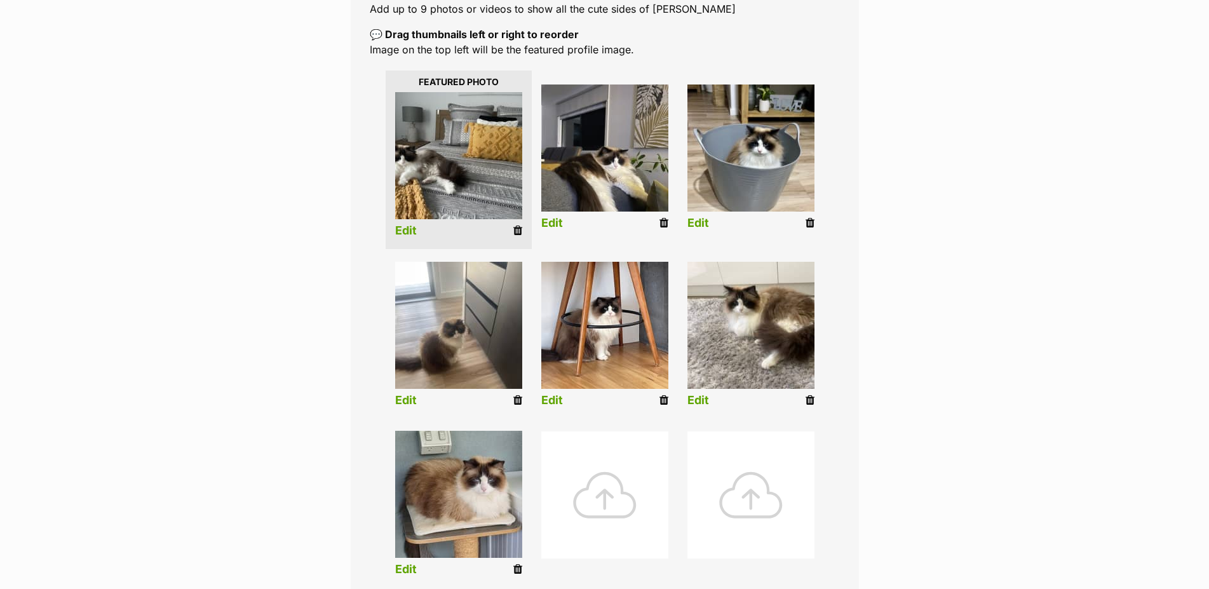
scroll to position [260, 0]
